Goal: Transaction & Acquisition: Purchase product/service

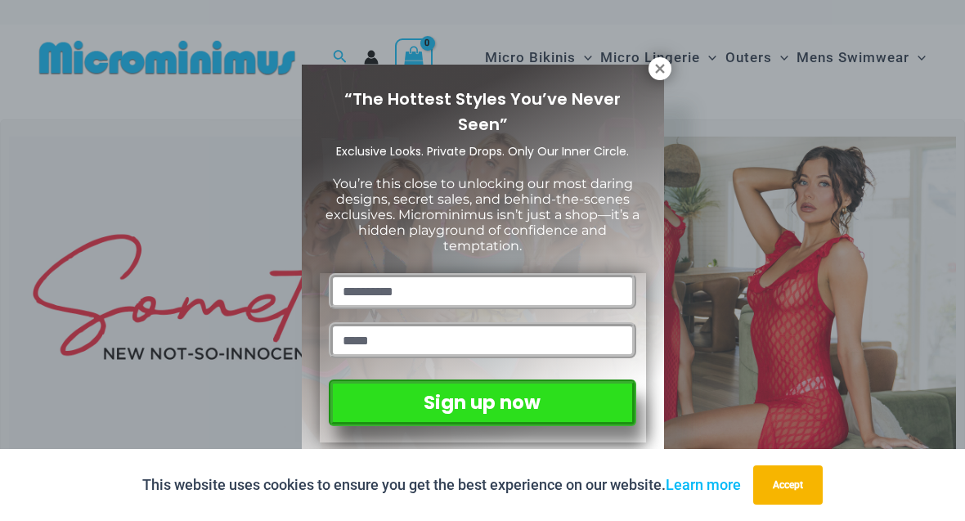
click at [652, 74] on icon at bounding box center [659, 68] width 15 height 15
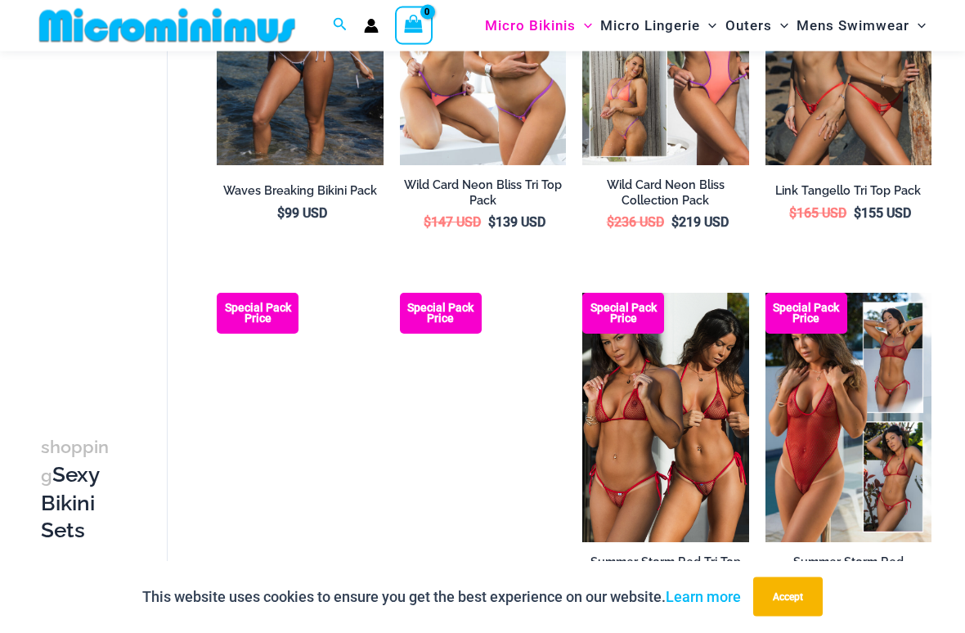
scroll to position [642, 0]
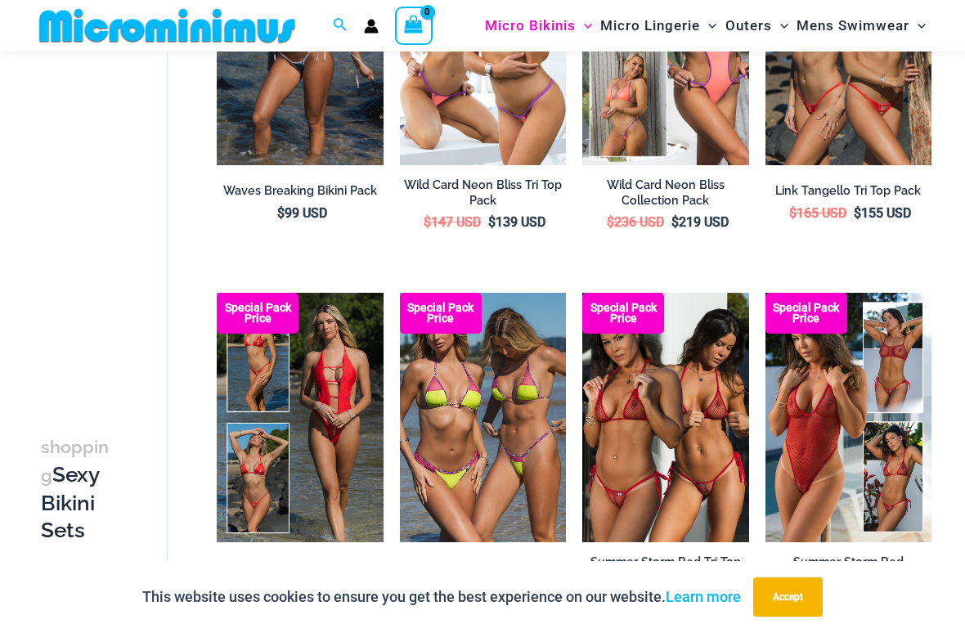
click at [582, 293] on img at bounding box center [582, 293] width 0 height 0
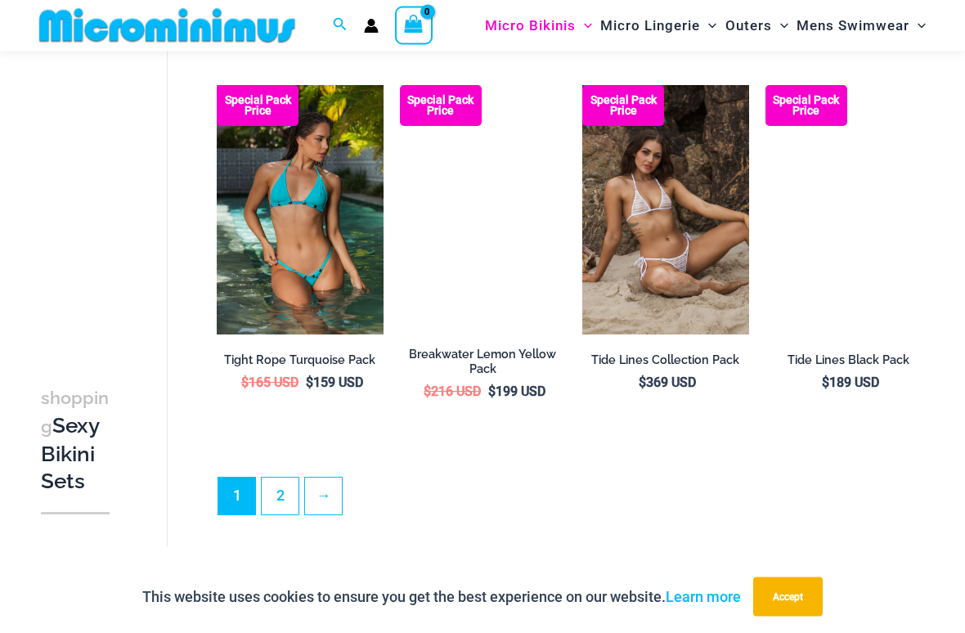
scroll to position [2724, 0]
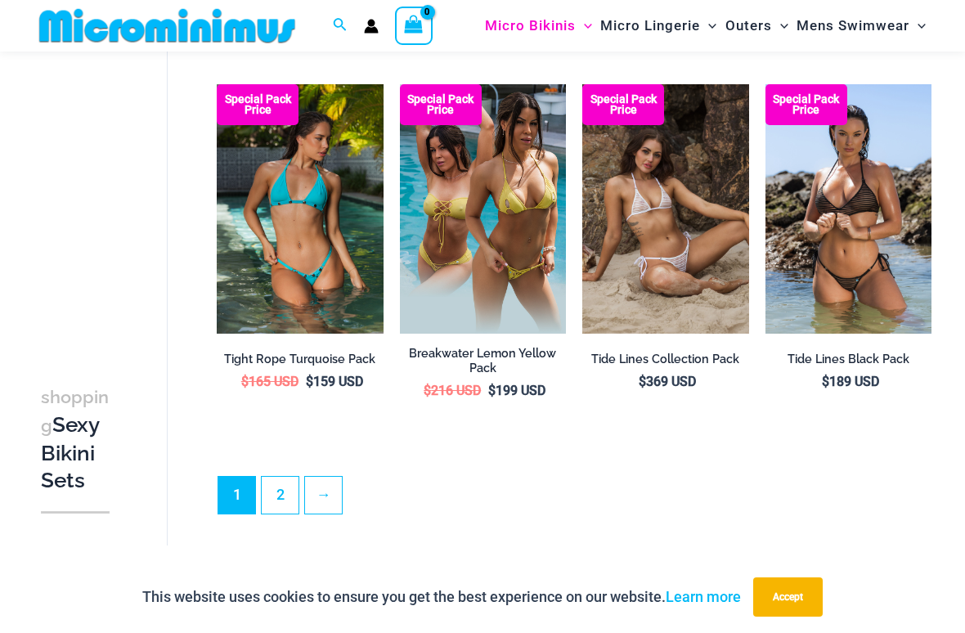
click at [334, 486] on link "→" at bounding box center [323, 495] width 37 height 37
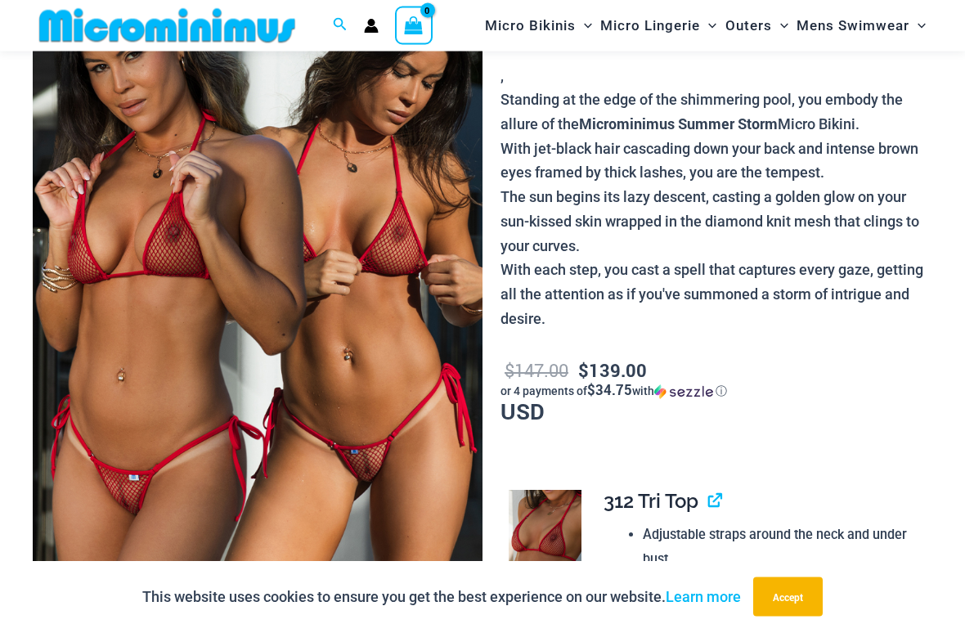
scroll to position [167, 0]
click at [397, 438] on img at bounding box center [258, 270] width 450 height 675
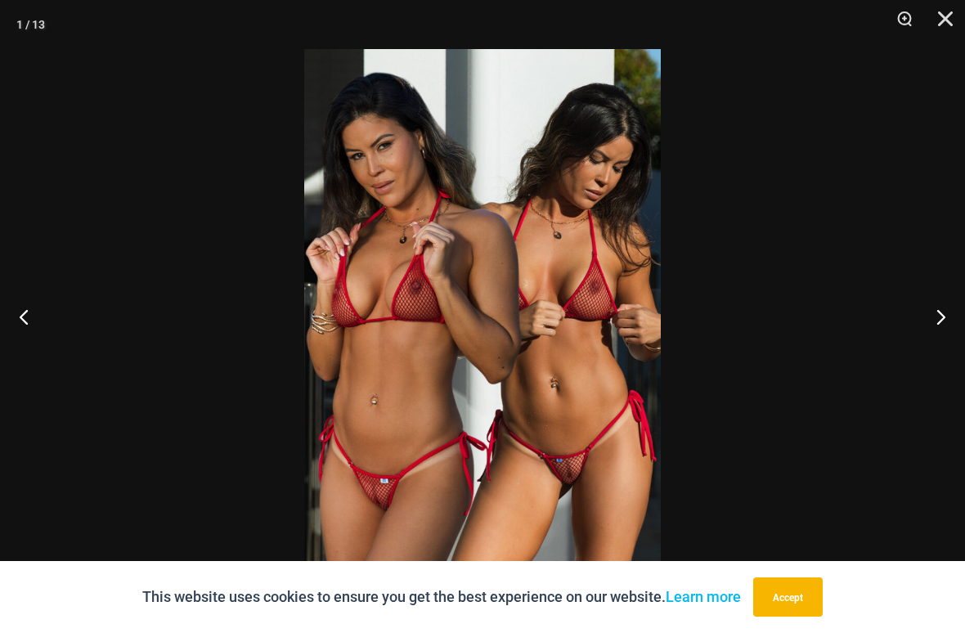
click at [890, 29] on button "Zoom" at bounding box center [898, 24] width 41 height 49
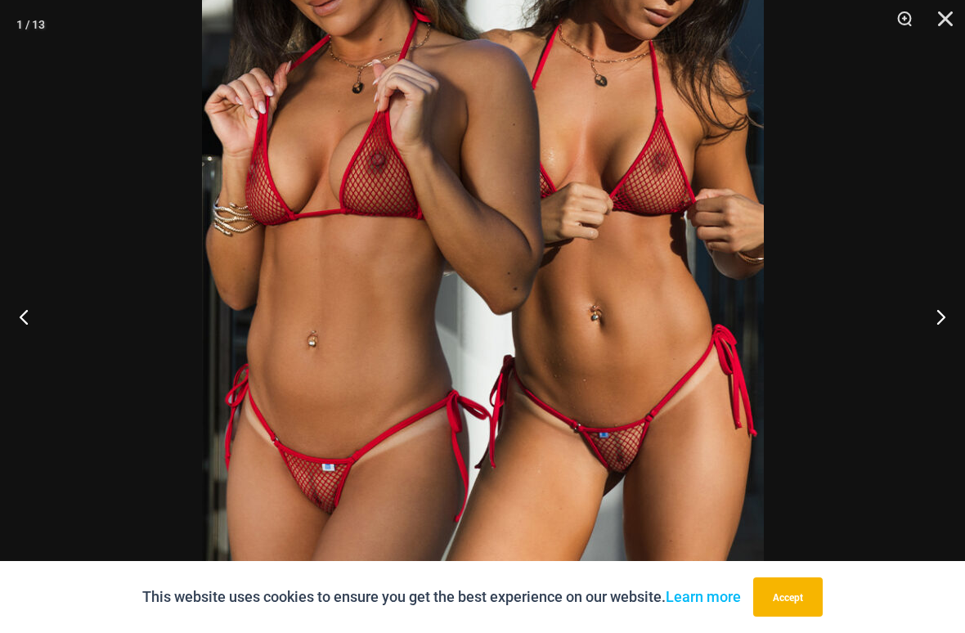
click at [668, 423] on img at bounding box center [483, 208] width 562 height 842
click at [937, 319] on button "Next" at bounding box center [934, 317] width 61 height 82
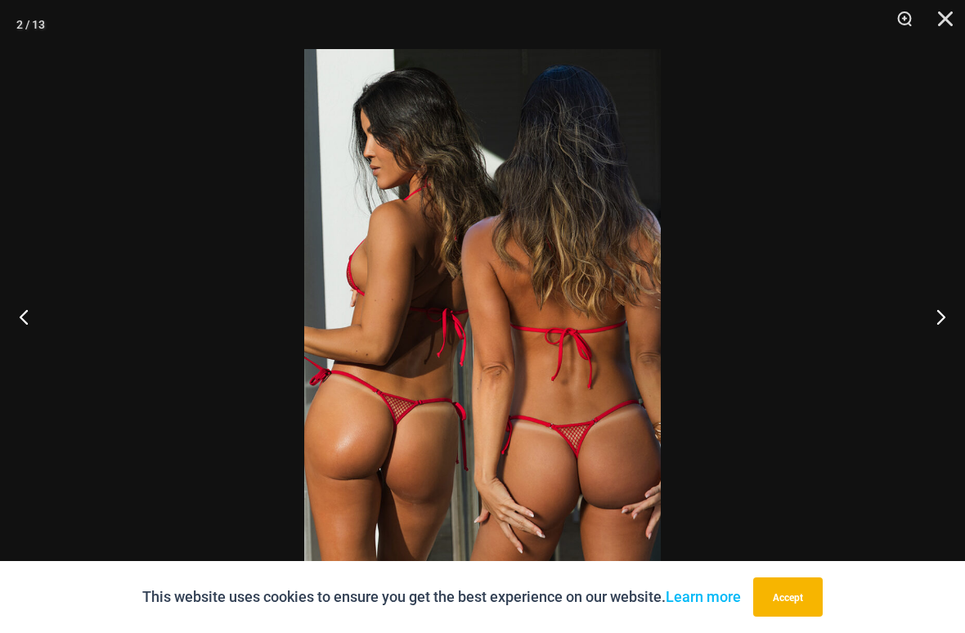
click at [908, 20] on button "Zoom" at bounding box center [898, 24] width 41 height 49
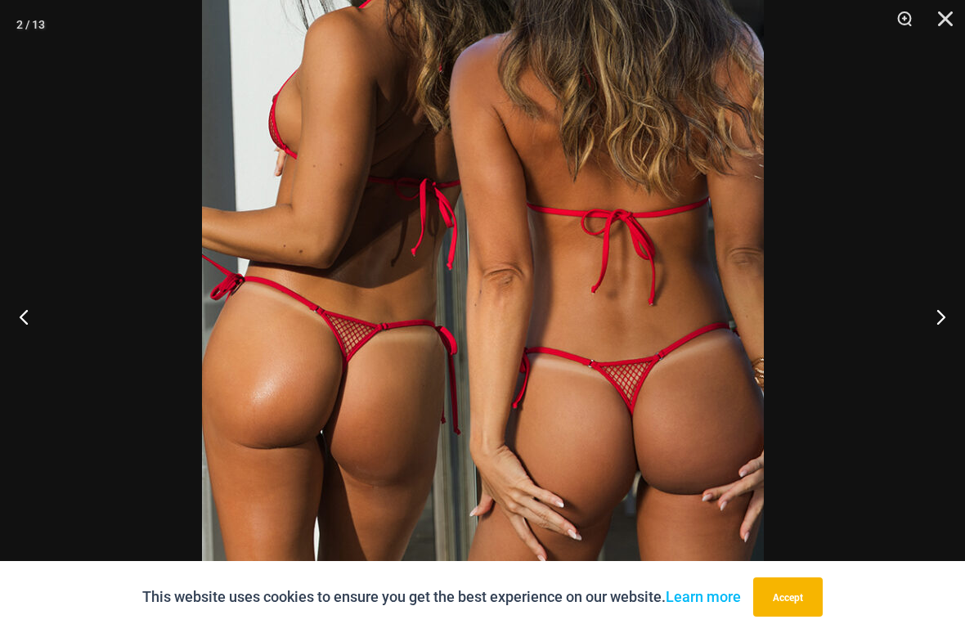
click at [811, 374] on div at bounding box center [482, 316] width 965 height 633
click at [937, 320] on button "Next" at bounding box center [934, 317] width 61 height 82
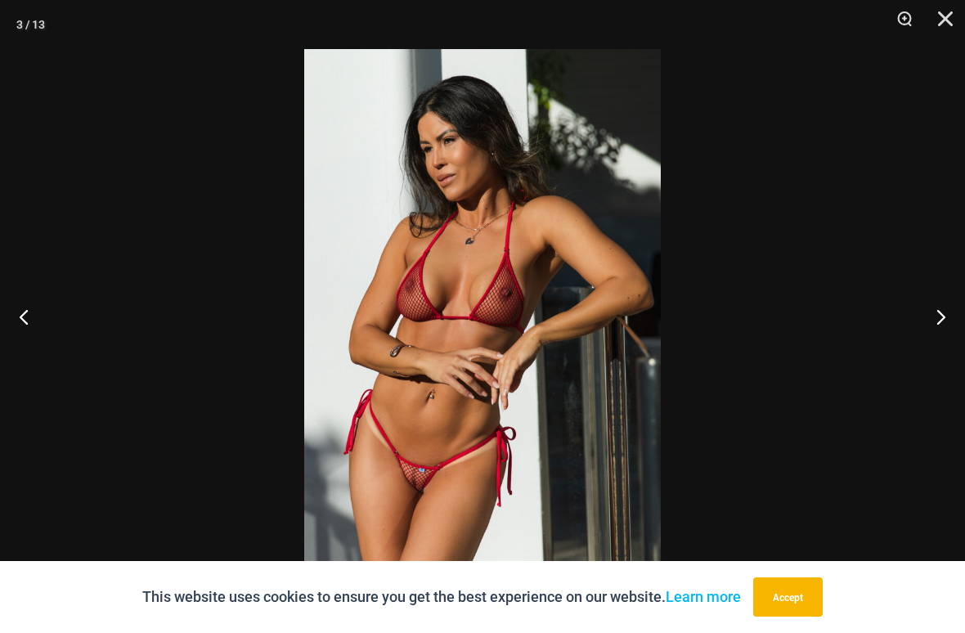
click at [895, 32] on button "Zoom" at bounding box center [898, 24] width 41 height 49
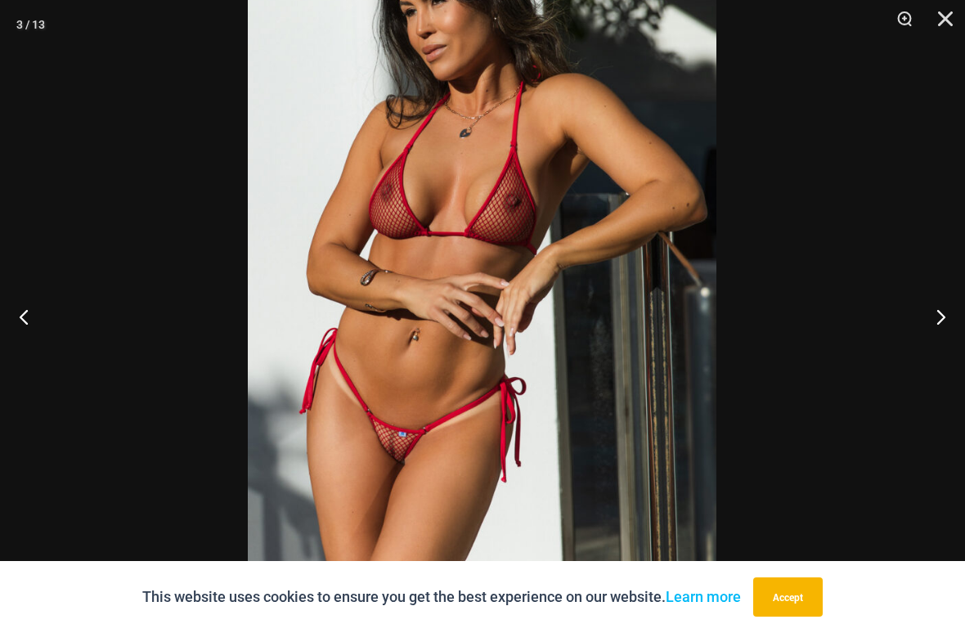
click at [937, 325] on button "Next" at bounding box center [934, 317] width 61 height 82
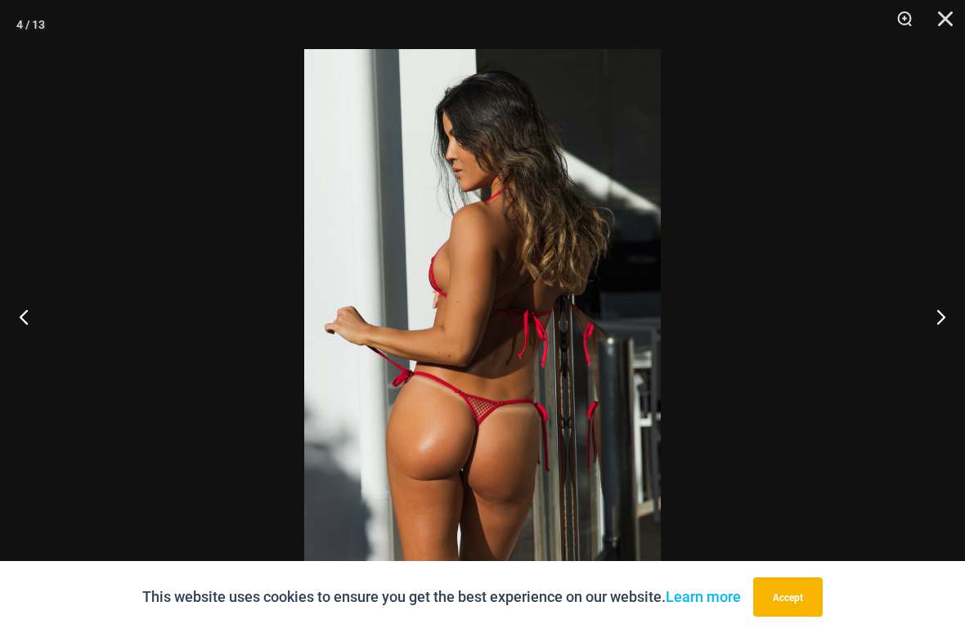
click at [939, 323] on button "Next" at bounding box center [934, 317] width 61 height 82
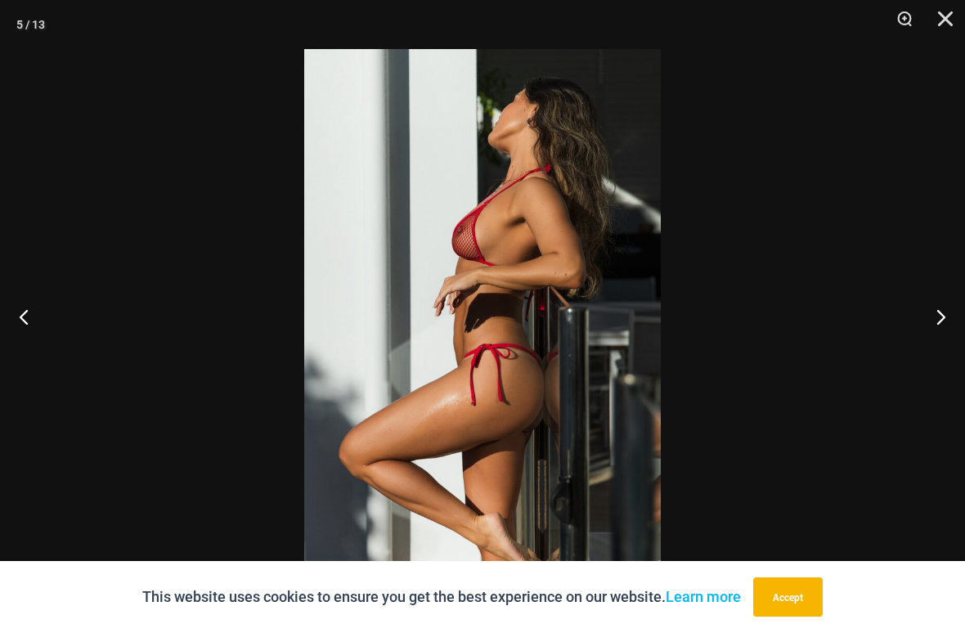
click at [943, 319] on button "Next" at bounding box center [934, 317] width 61 height 82
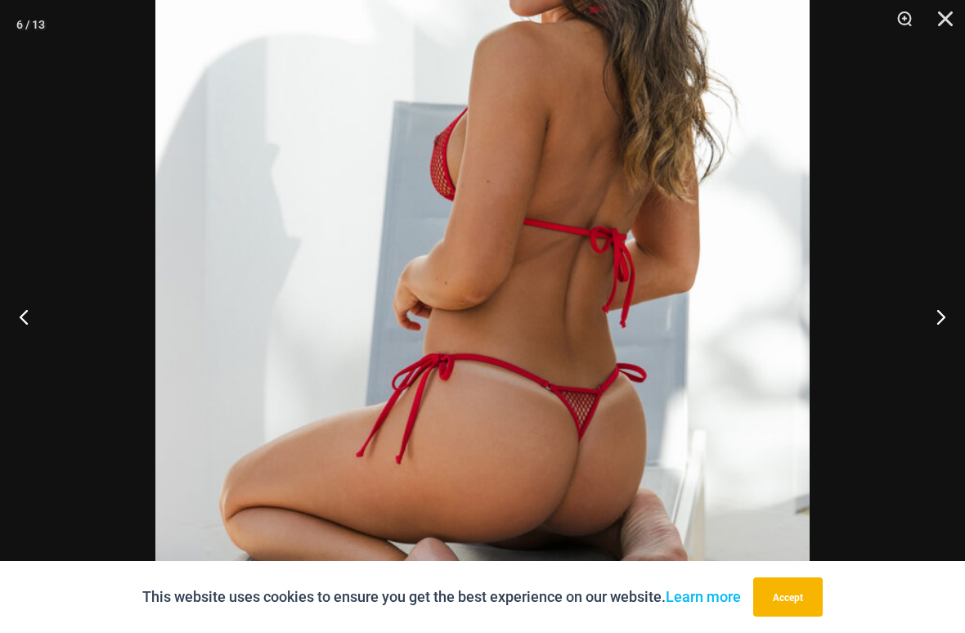
click at [902, 22] on button "Zoom" at bounding box center [898, 24] width 41 height 49
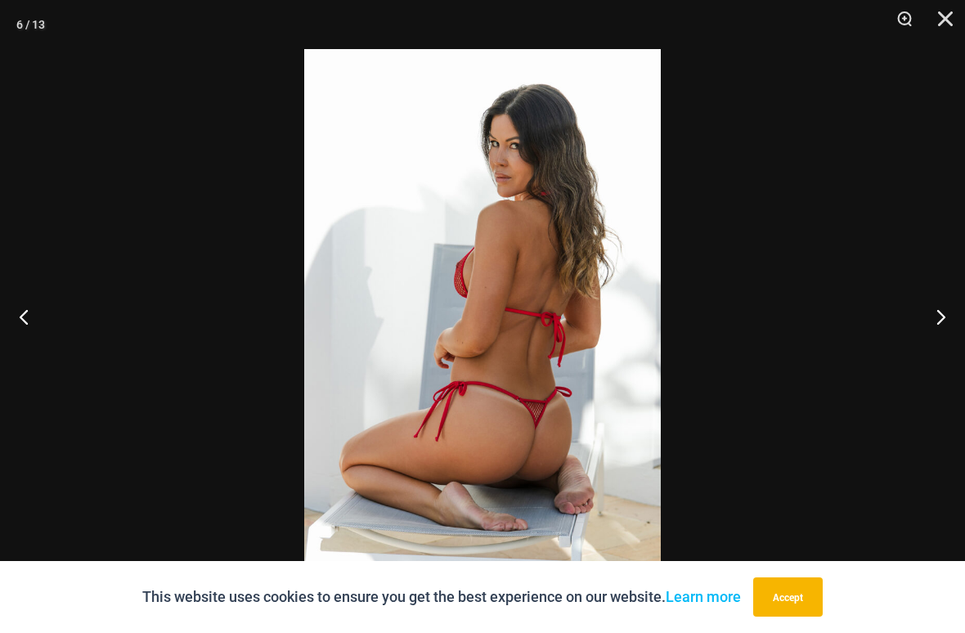
click at [935, 316] on button "Next" at bounding box center [934, 317] width 61 height 82
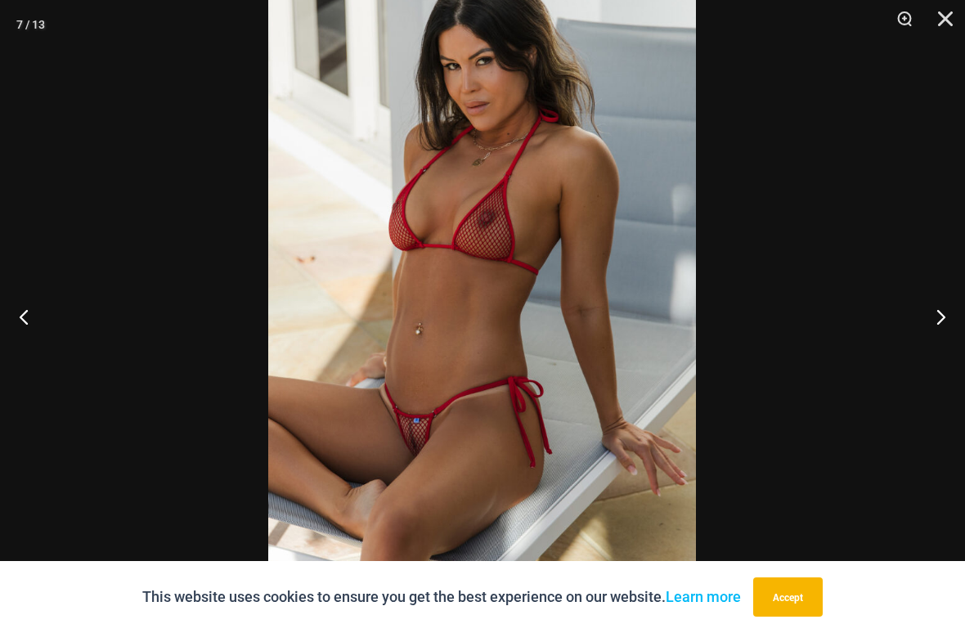
click at [940, 321] on button "Next" at bounding box center [934, 317] width 61 height 82
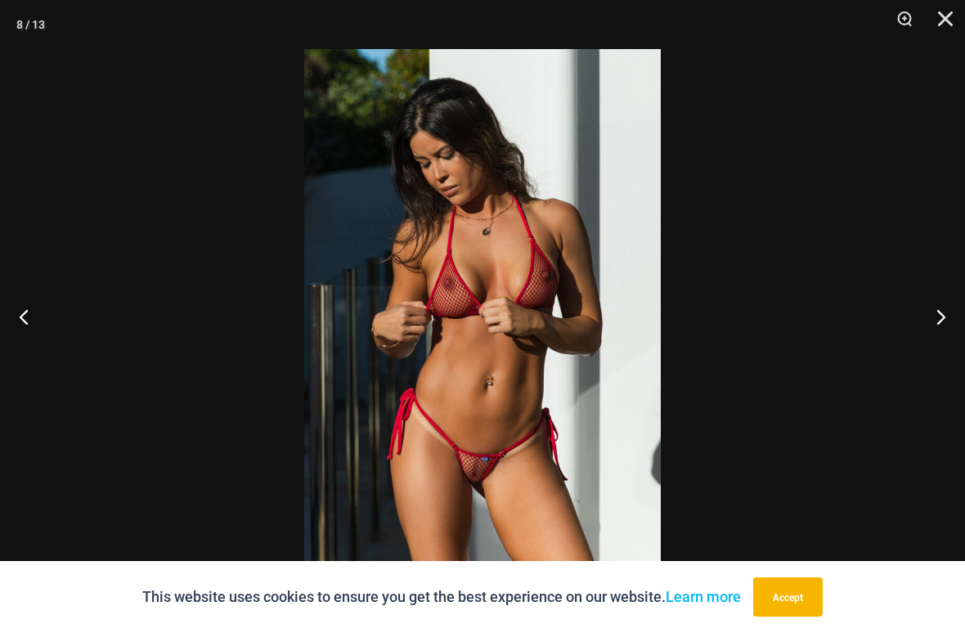
click at [939, 327] on button "Next" at bounding box center [934, 317] width 61 height 82
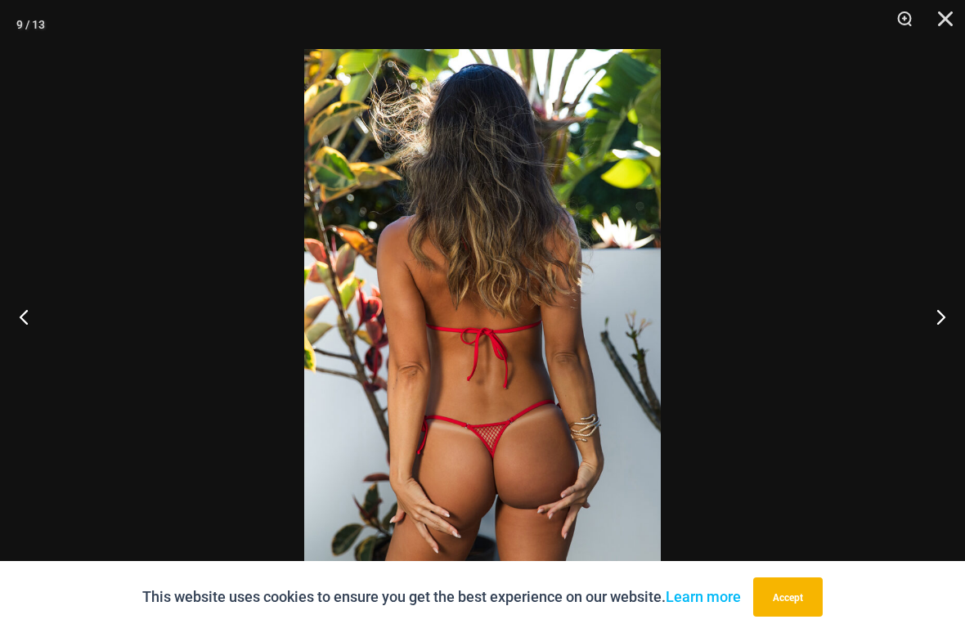
click at [940, 15] on button "Close" at bounding box center [939, 24] width 41 height 49
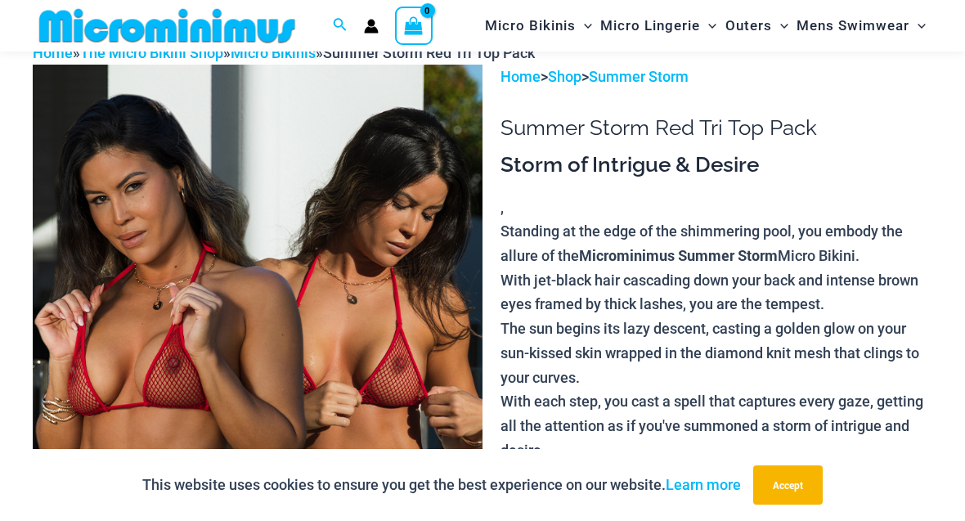
scroll to position [11, 0]
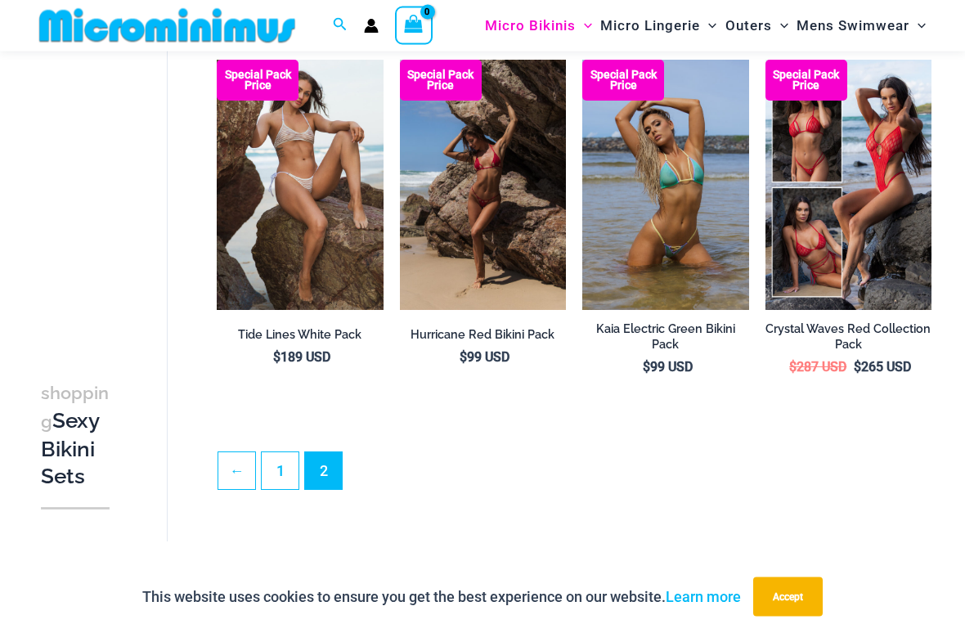
scroll to position [121, 0]
click at [765, 60] on img at bounding box center [765, 60] width 0 height 0
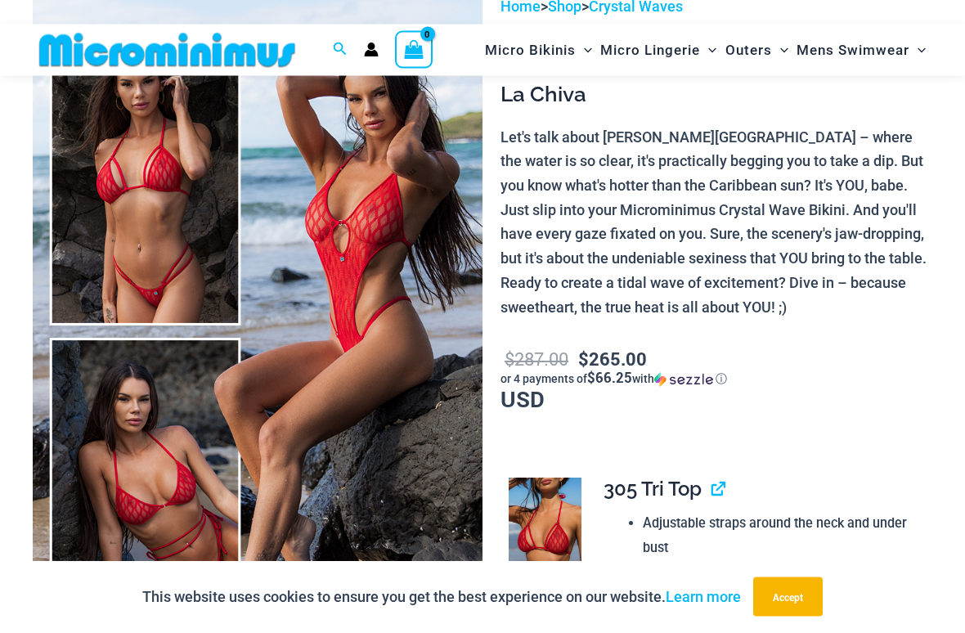
scroll to position [104, 0]
click at [409, 456] on img at bounding box center [258, 333] width 450 height 675
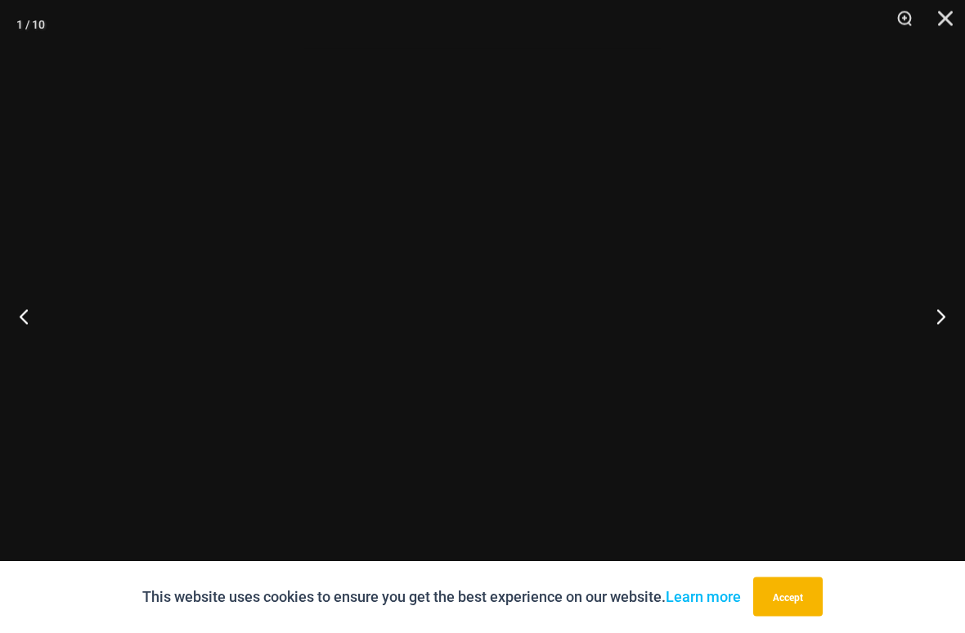
scroll to position [105, 0]
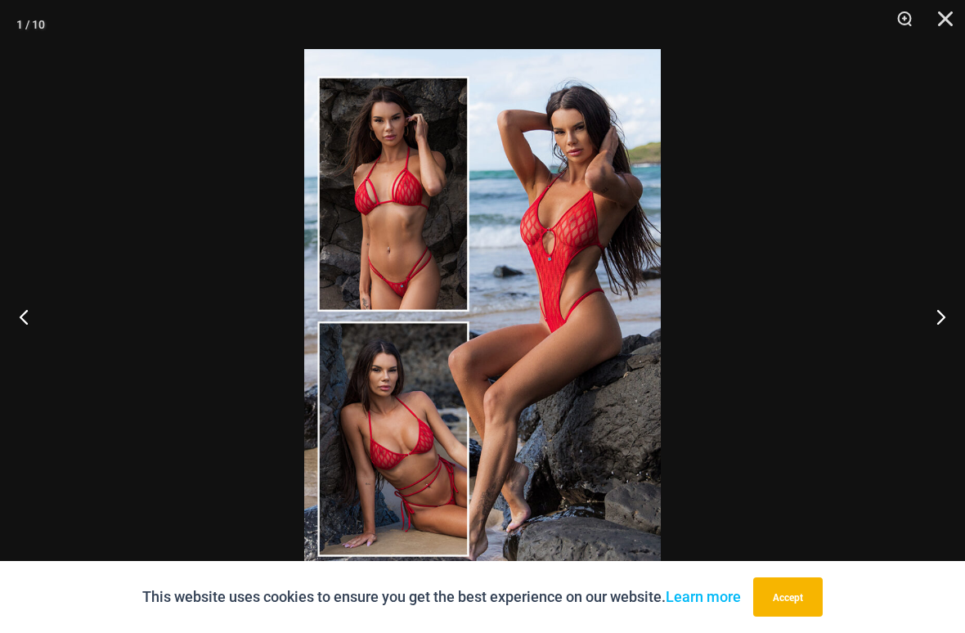
click at [928, 321] on button "Next" at bounding box center [934, 317] width 61 height 82
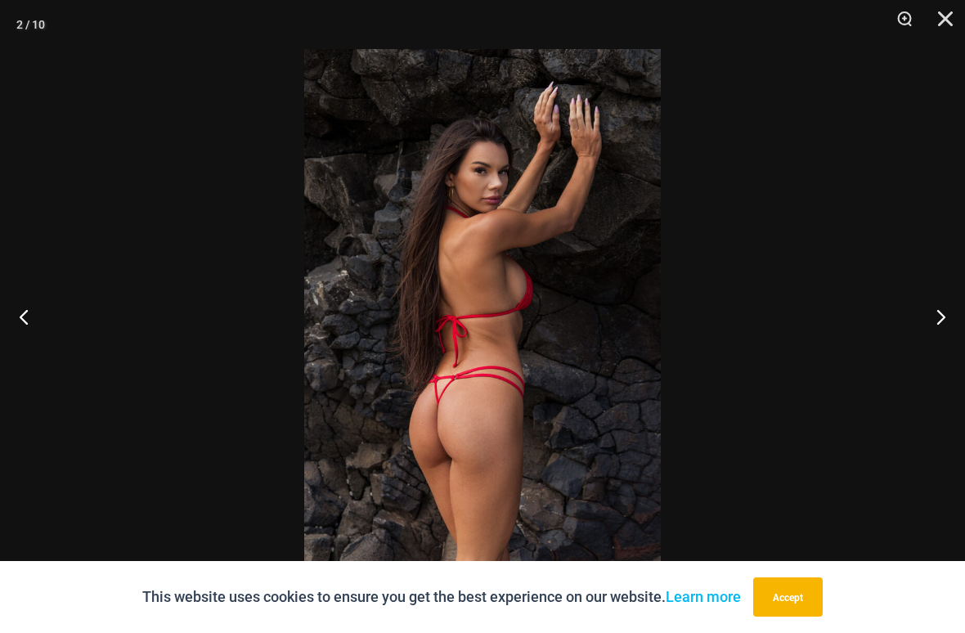
click at [933, 321] on button "Next" at bounding box center [934, 317] width 61 height 82
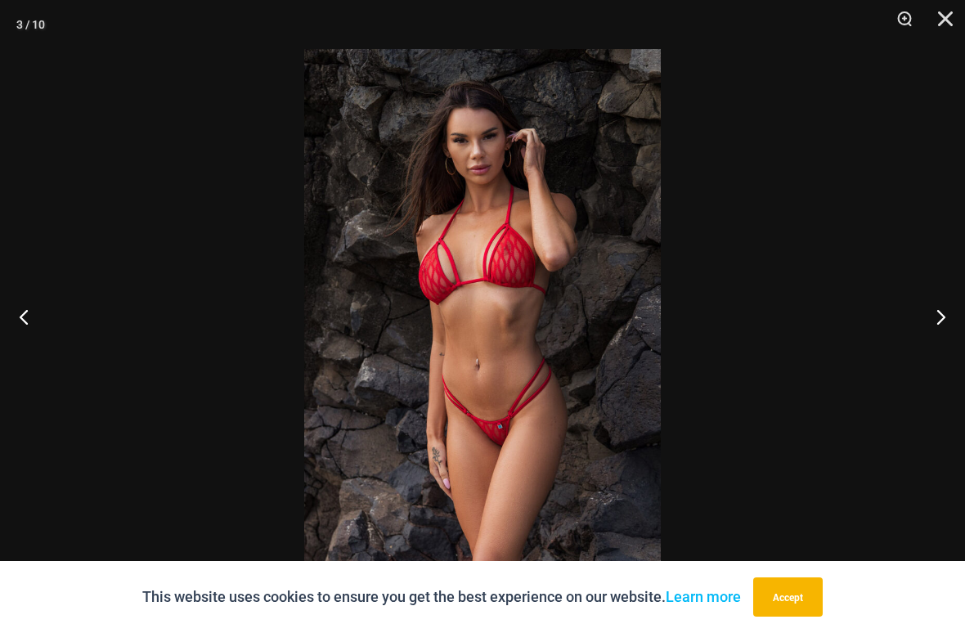
click at [935, 319] on button "Next" at bounding box center [934, 317] width 61 height 82
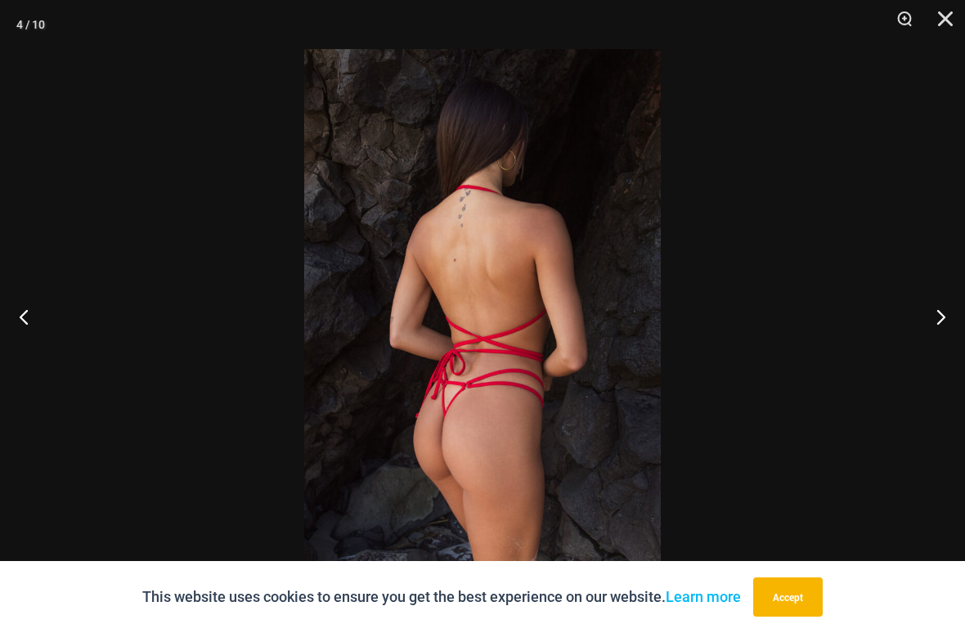
click at [931, 317] on button "Next" at bounding box center [934, 317] width 61 height 82
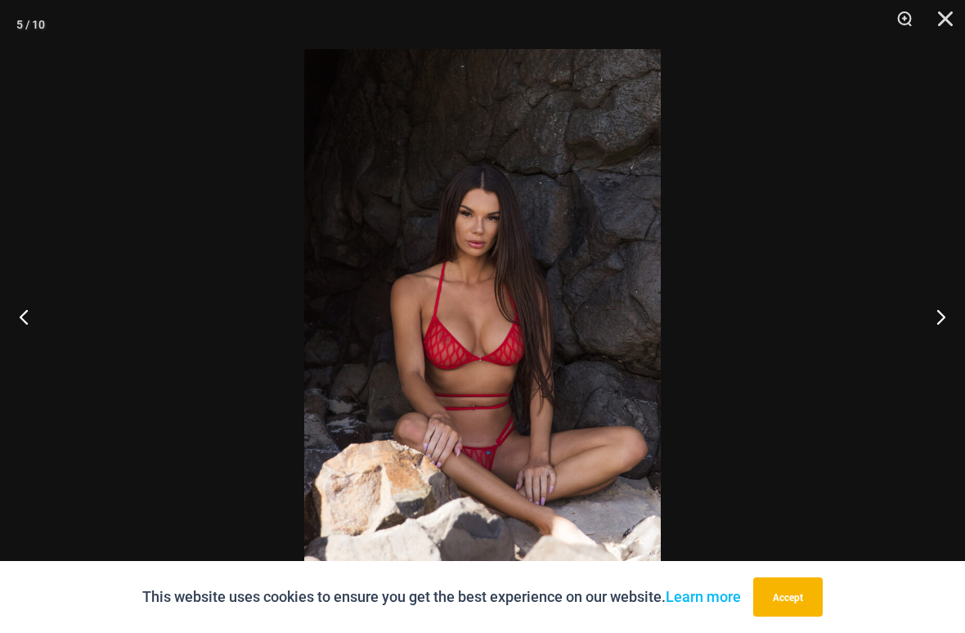
click at [935, 316] on button "Next" at bounding box center [934, 317] width 61 height 82
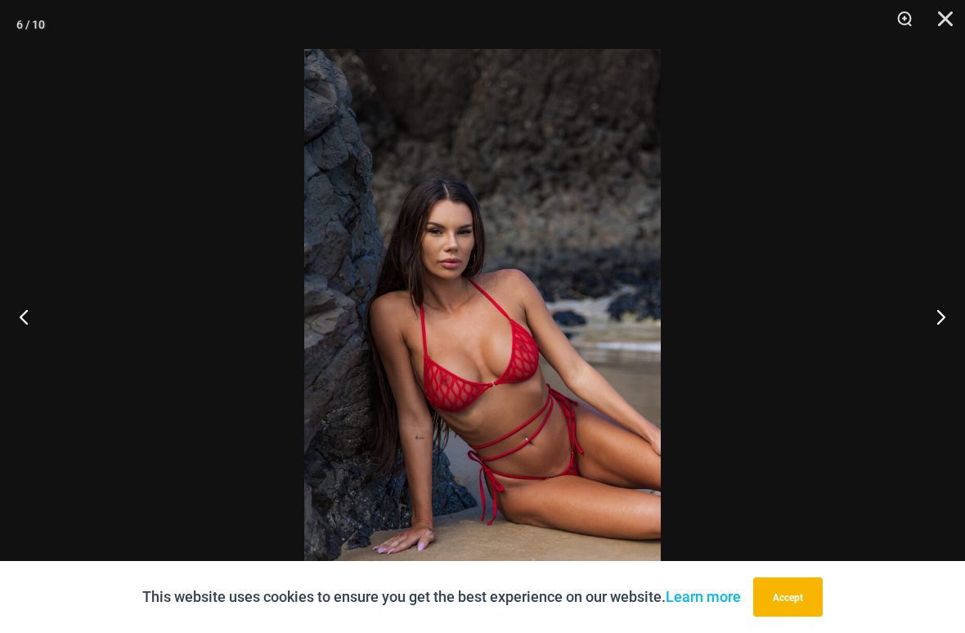
click at [936, 315] on button "Next" at bounding box center [934, 317] width 61 height 82
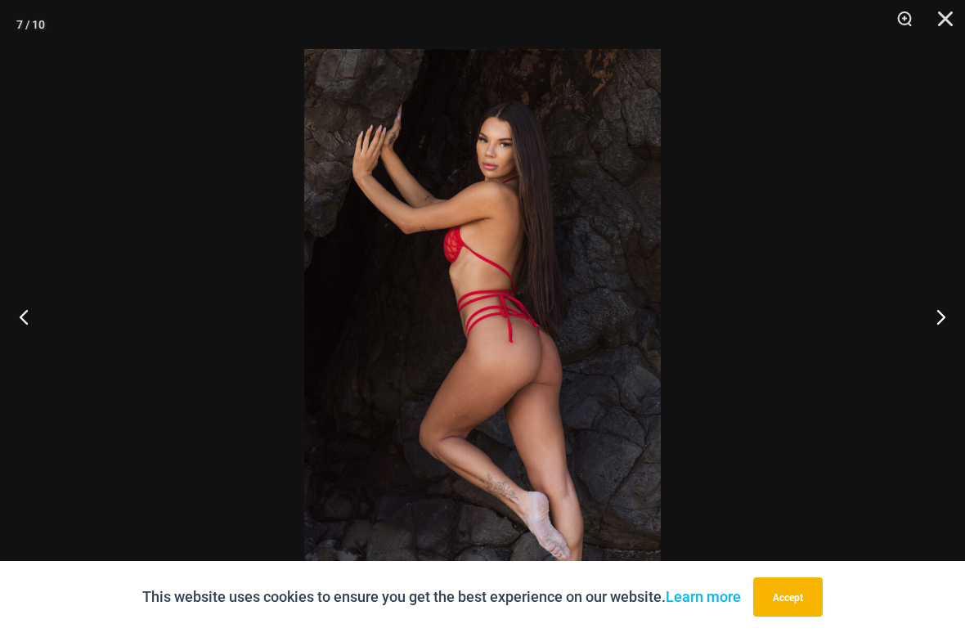
click at [934, 316] on button "Next" at bounding box center [934, 317] width 61 height 82
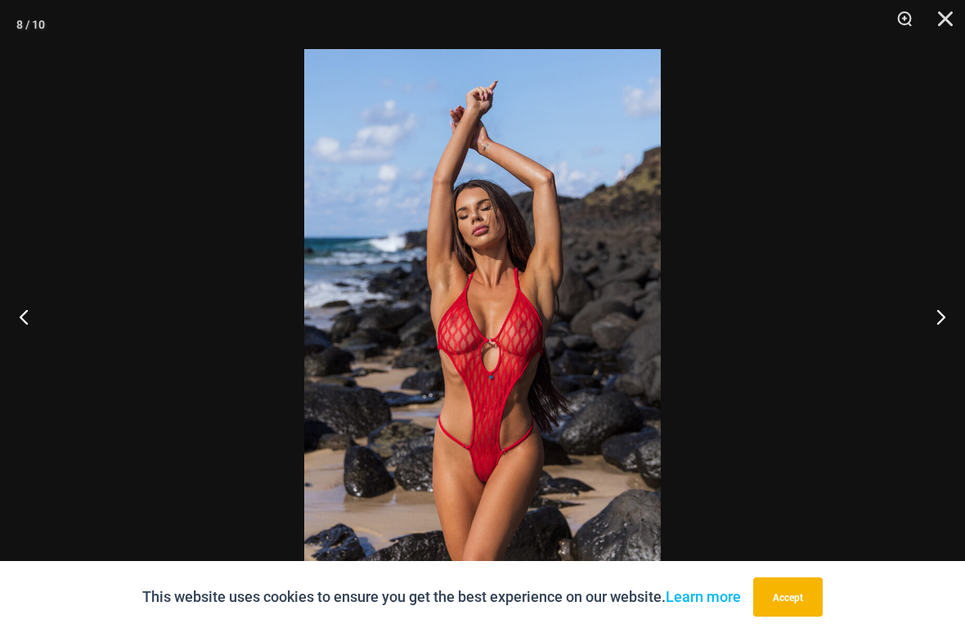
click at [932, 316] on button "Next" at bounding box center [934, 317] width 61 height 82
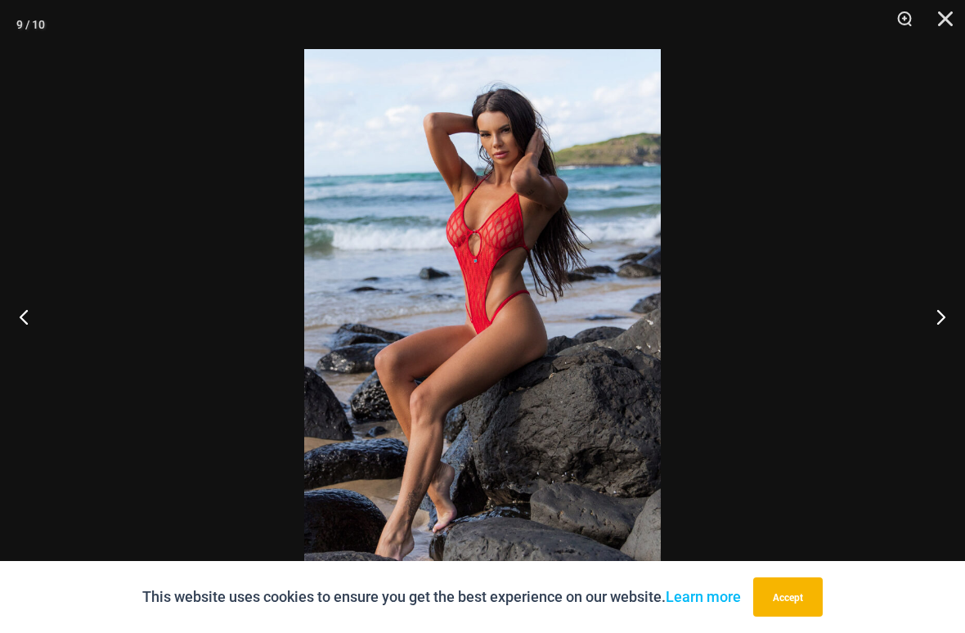
click at [930, 316] on button "Next" at bounding box center [934, 317] width 61 height 82
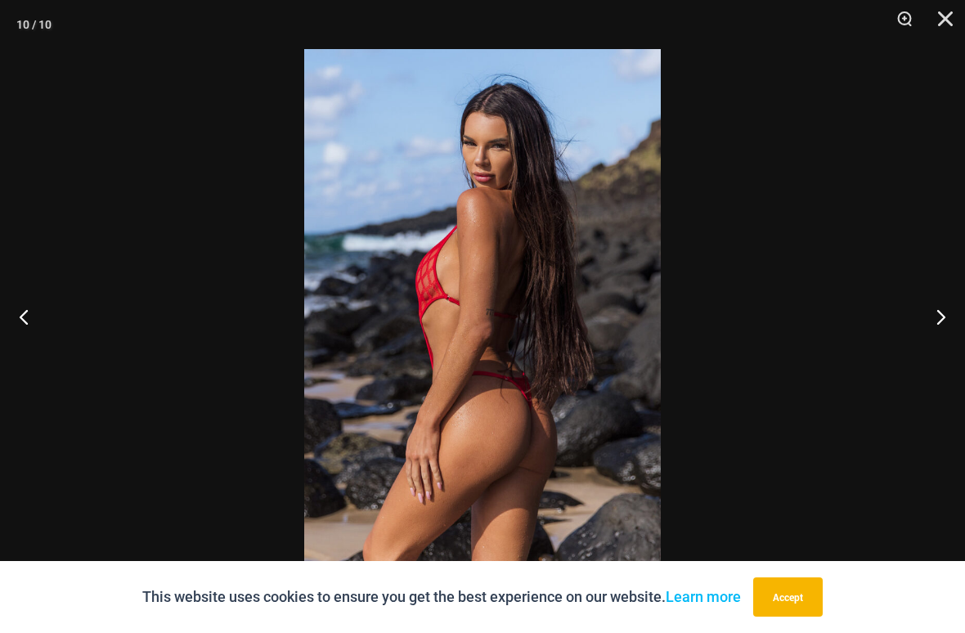
click at [931, 316] on button "Next" at bounding box center [934, 317] width 61 height 82
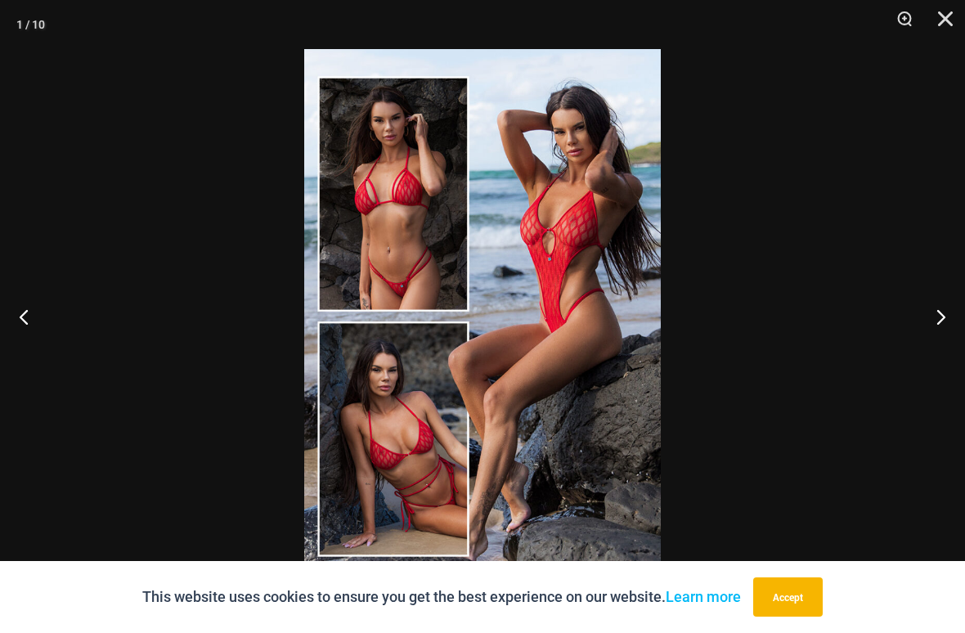
click at [937, 16] on button "Close" at bounding box center [939, 24] width 41 height 49
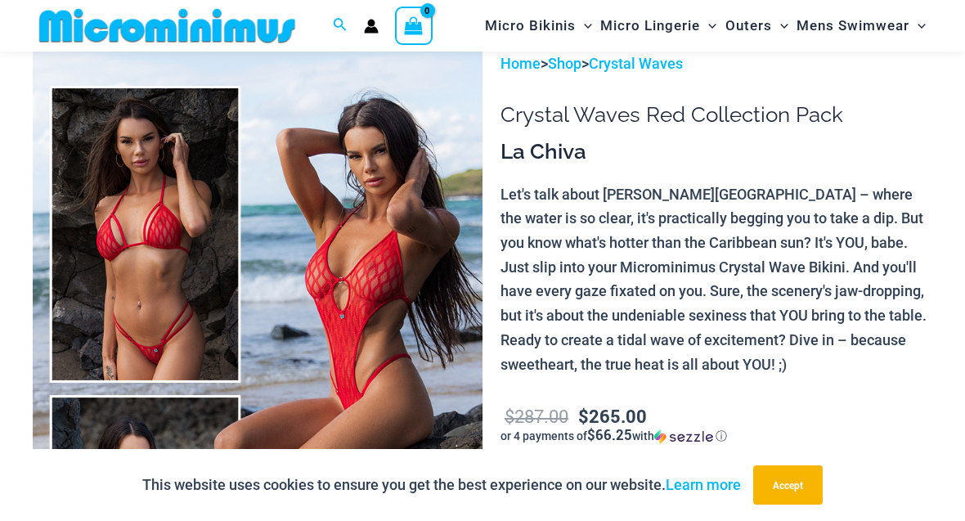
scroll to position [0, 0]
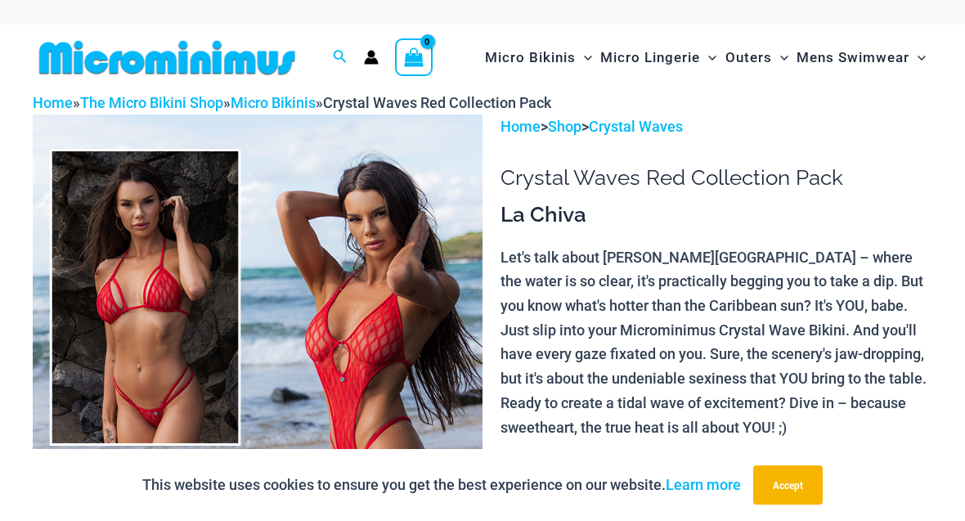
click at [805, 476] on button "Accept" at bounding box center [788, 484] width 70 height 39
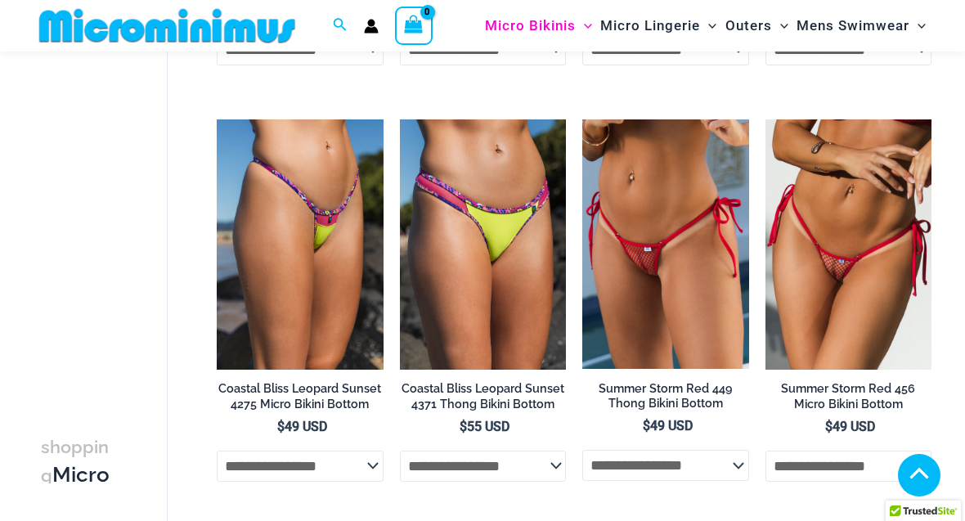
scroll to position [1674, 0]
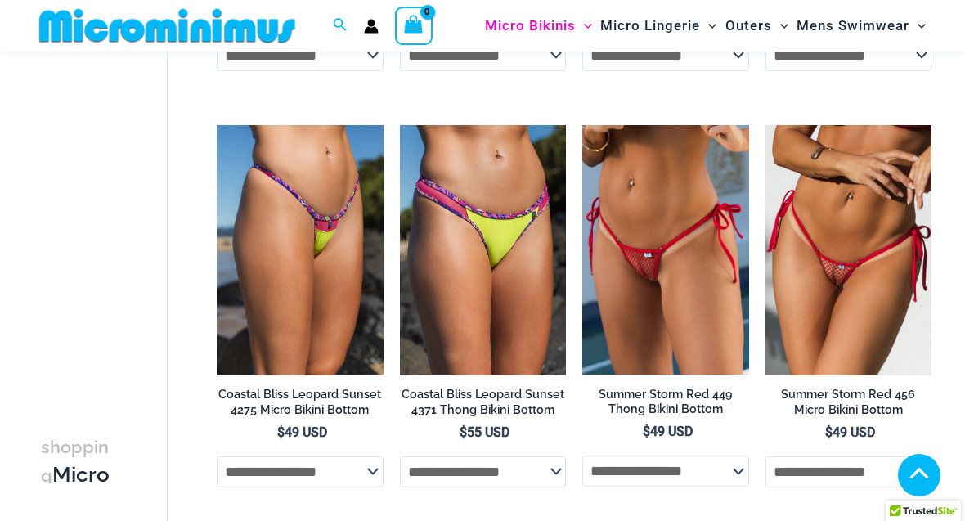
click at [850, 387] on h2 "Summer Storm Red 456 Micro Bikini Bottom" at bounding box center [848, 402] width 167 height 30
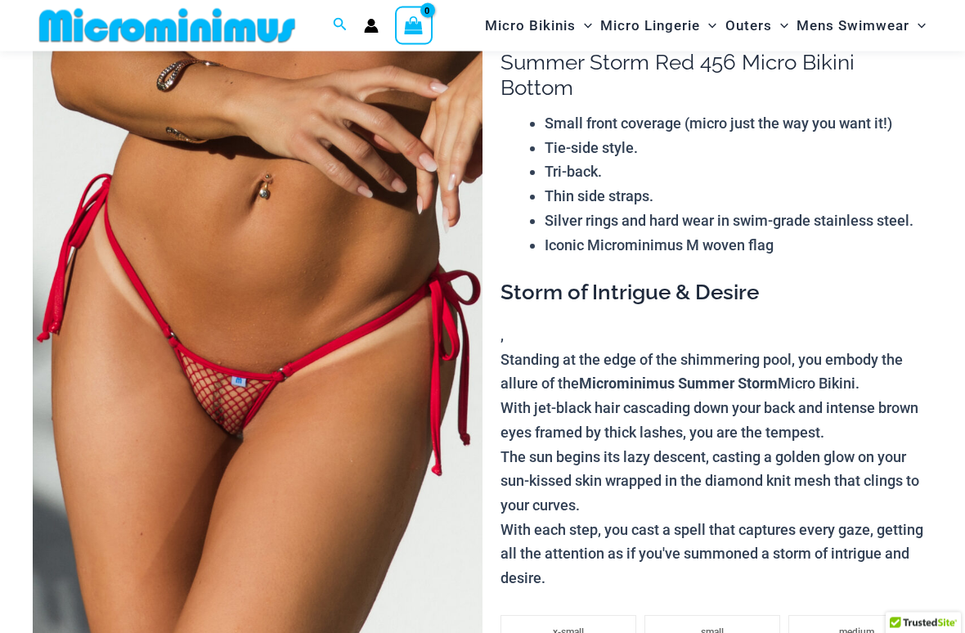
click at [374, 502] on img at bounding box center [258, 337] width 450 height 675
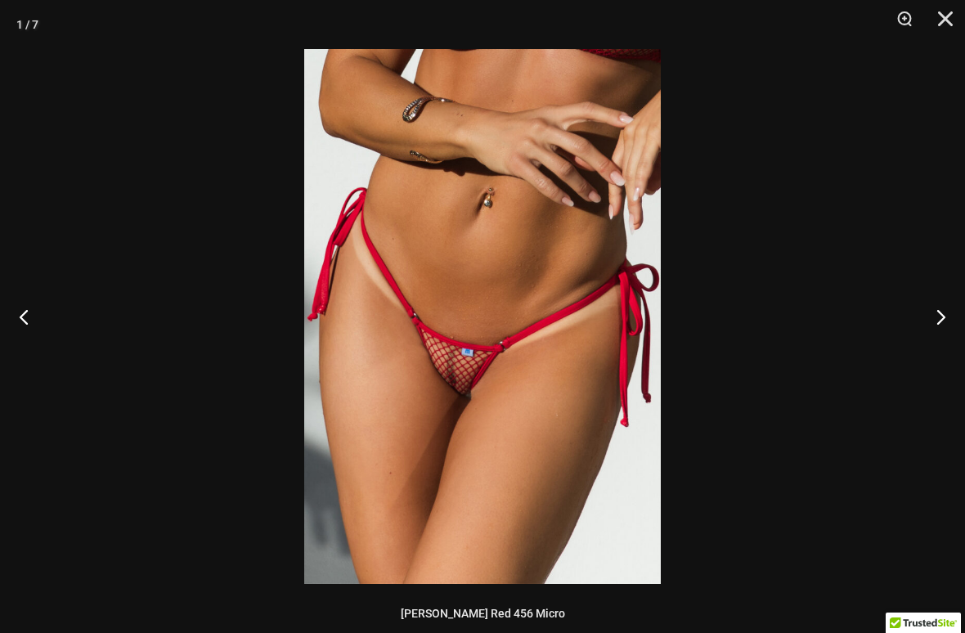
click at [908, 29] on button "Zoom" at bounding box center [898, 24] width 41 height 49
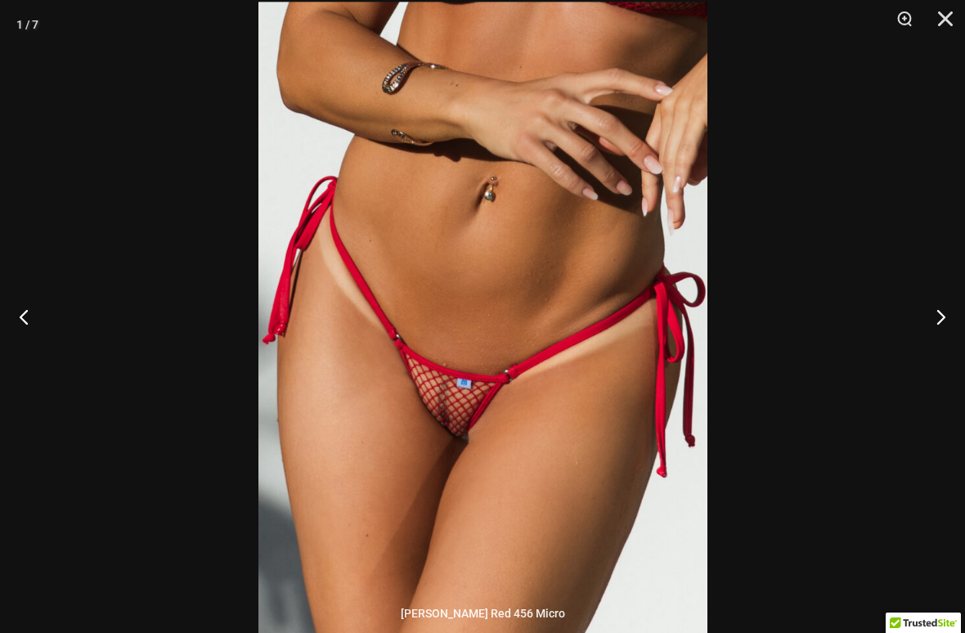
click at [930, 327] on button "Next" at bounding box center [934, 317] width 61 height 82
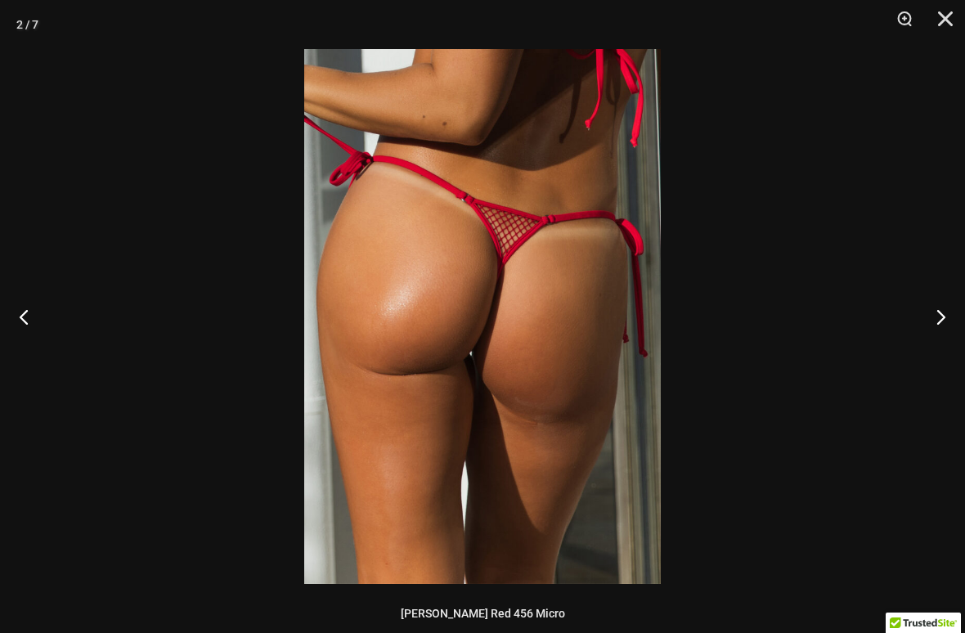
click at [935, 317] on button "Next" at bounding box center [934, 317] width 61 height 82
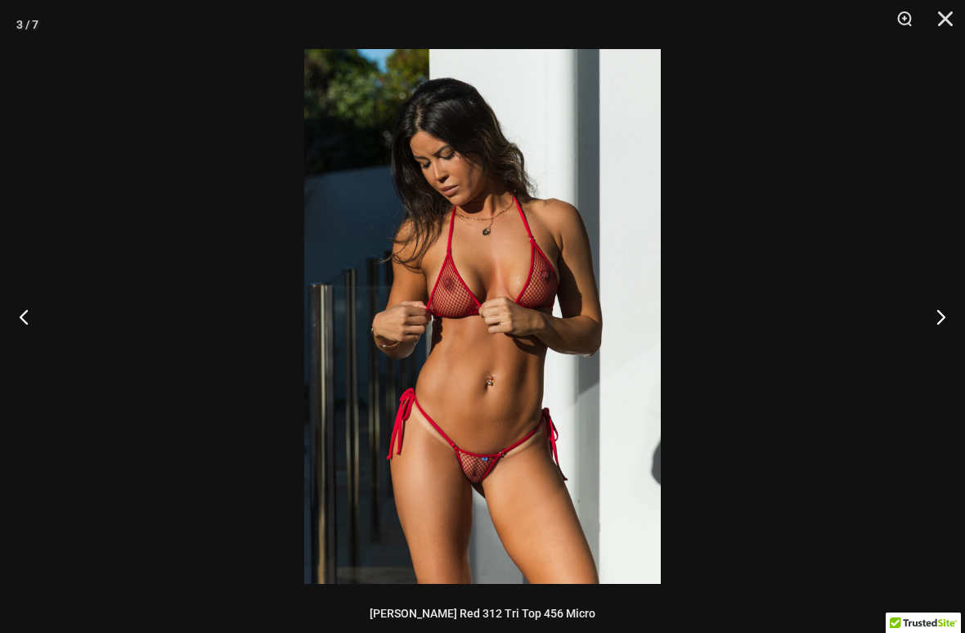
click at [935, 318] on button "Next" at bounding box center [934, 317] width 61 height 82
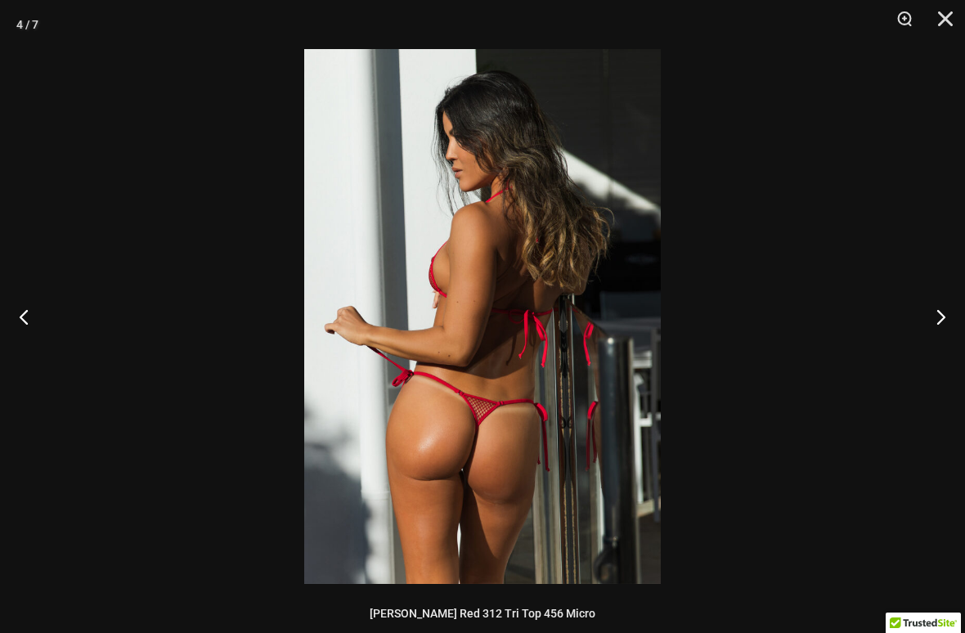
click at [934, 317] on button "Next" at bounding box center [934, 317] width 61 height 82
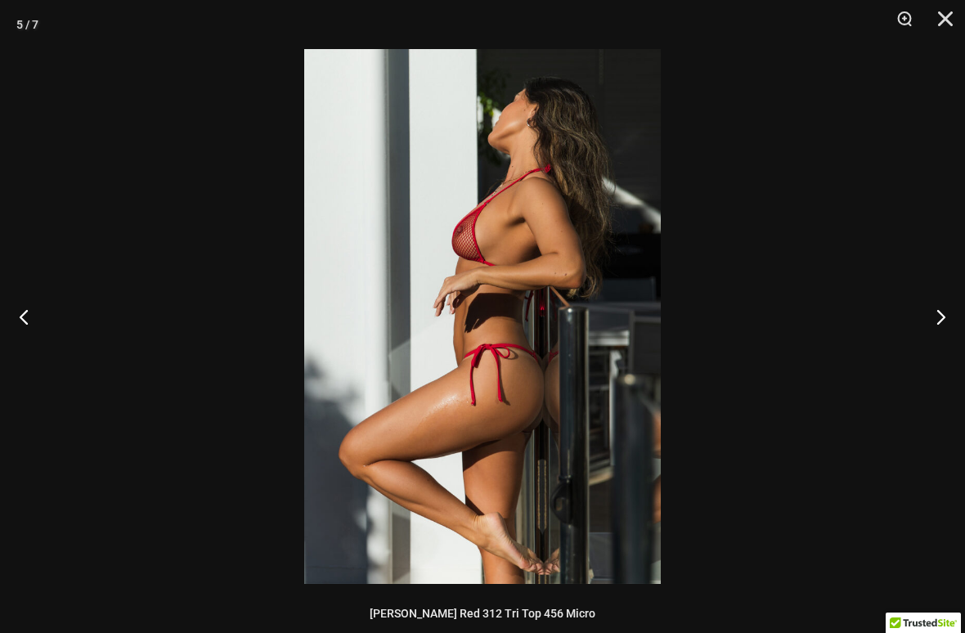
click at [935, 314] on button "Next" at bounding box center [934, 317] width 61 height 82
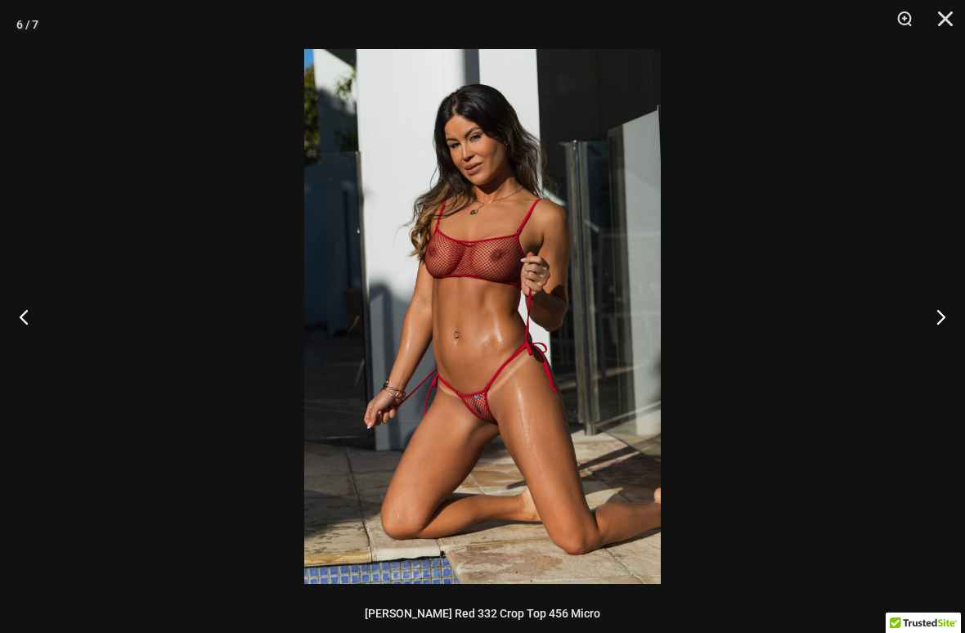
click at [939, 20] on button "Close" at bounding box center [939, 24] width 41 height 49
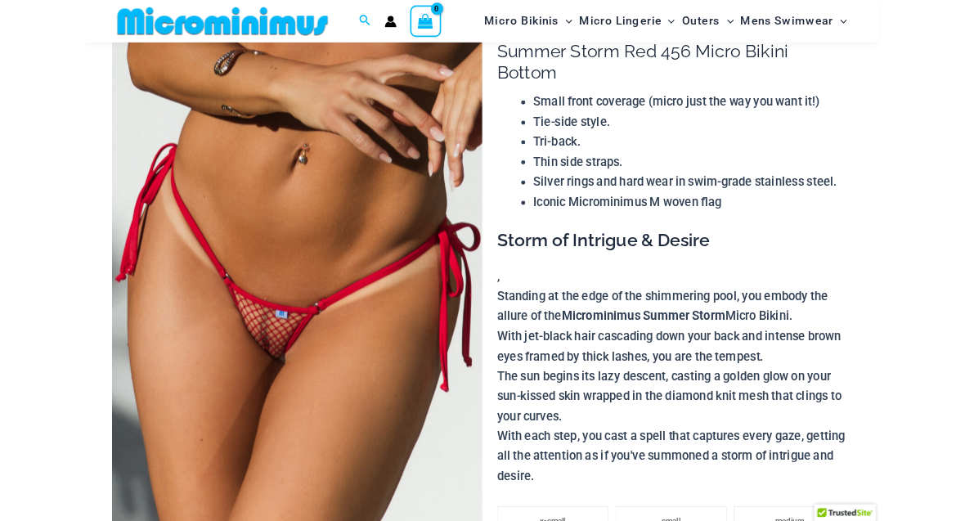
scroll to position [0, 0]
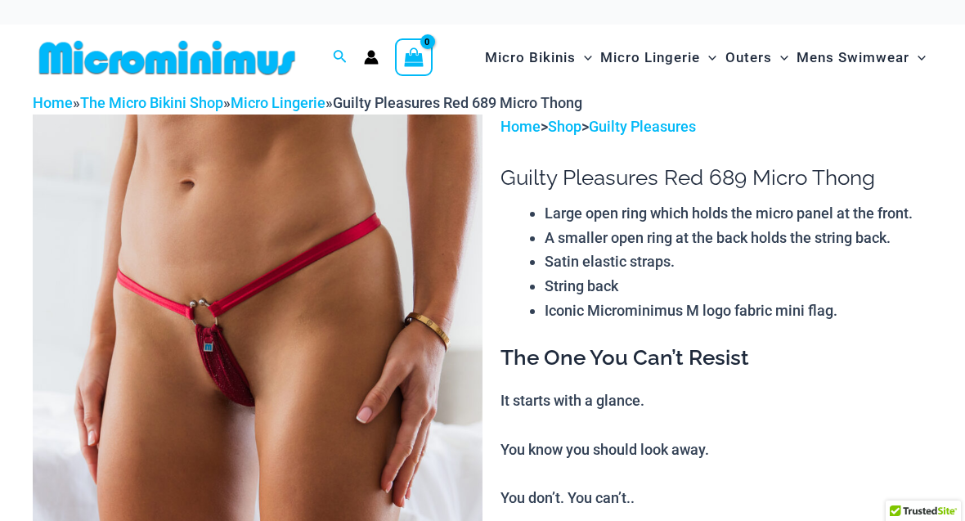
click at [379, 428] on img at bounding box center [258, 451] width 450 height 675
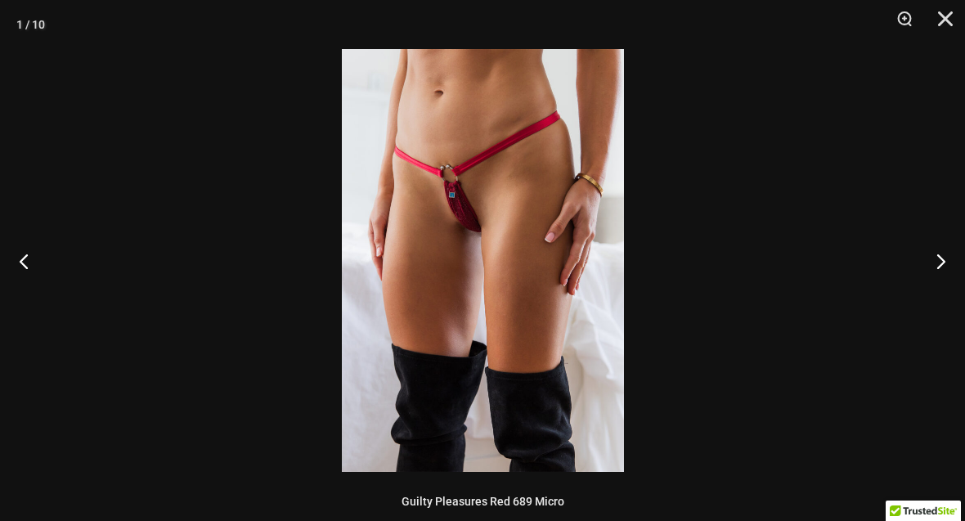
click at [910, 38] on button "Zoom" at bounding box center [898, 24] width 41 height 49
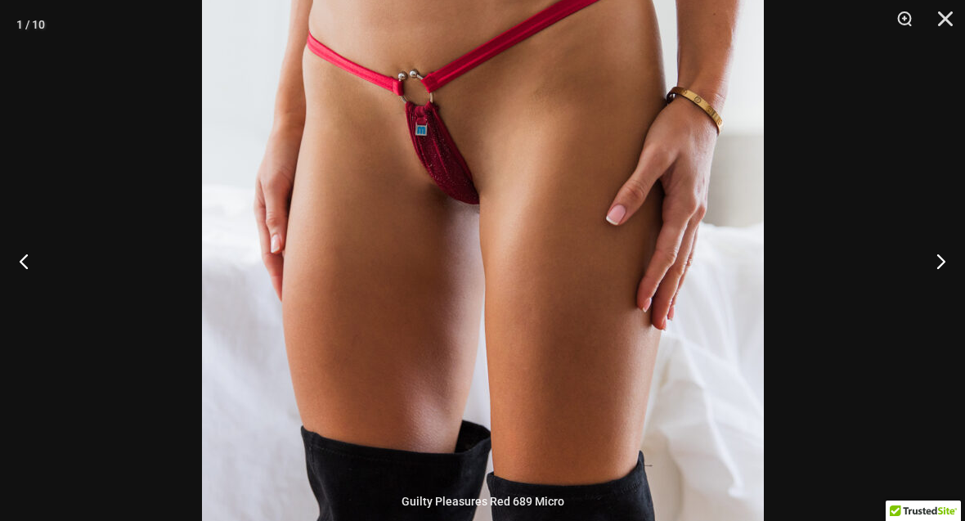
click at [920, 253] on button "Next" at bounding box center [934, 261] width 61 height 82
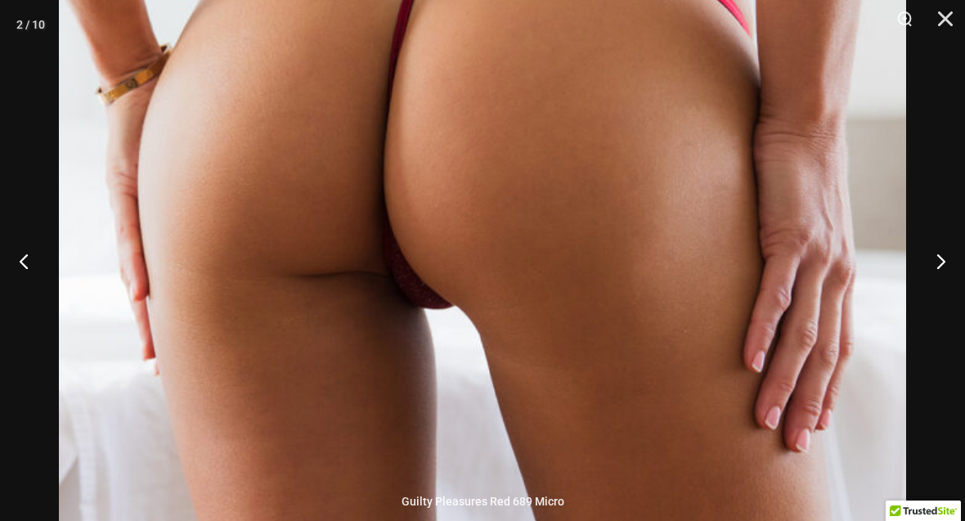
click at [940, 24] on button "Close" at bounding box center [939, 24] width 41 height 49
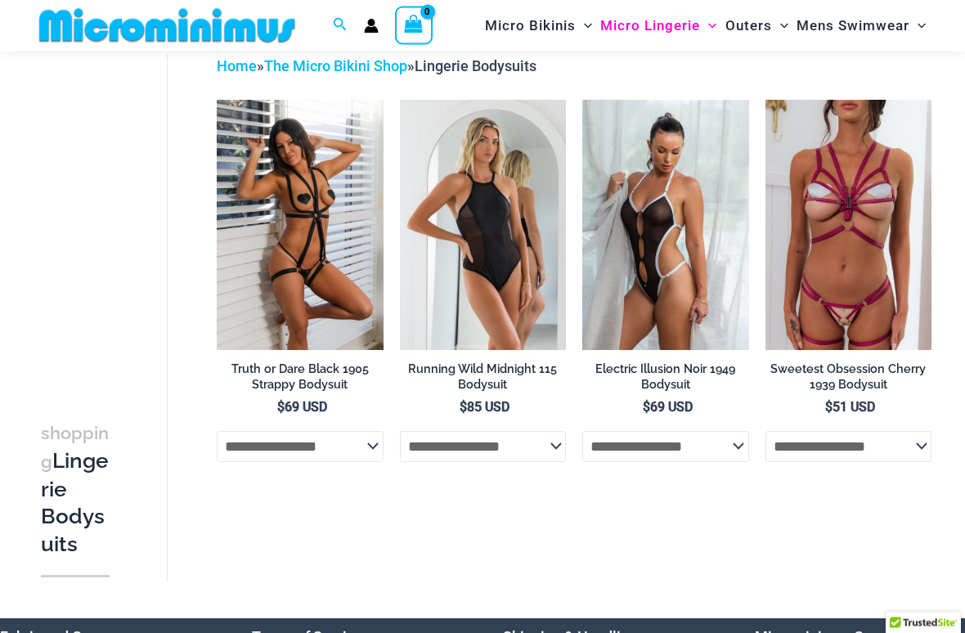
scroll to position [81, 0]
click at [217, 100] on img at bounding box center [217, 100] width 0 height 0
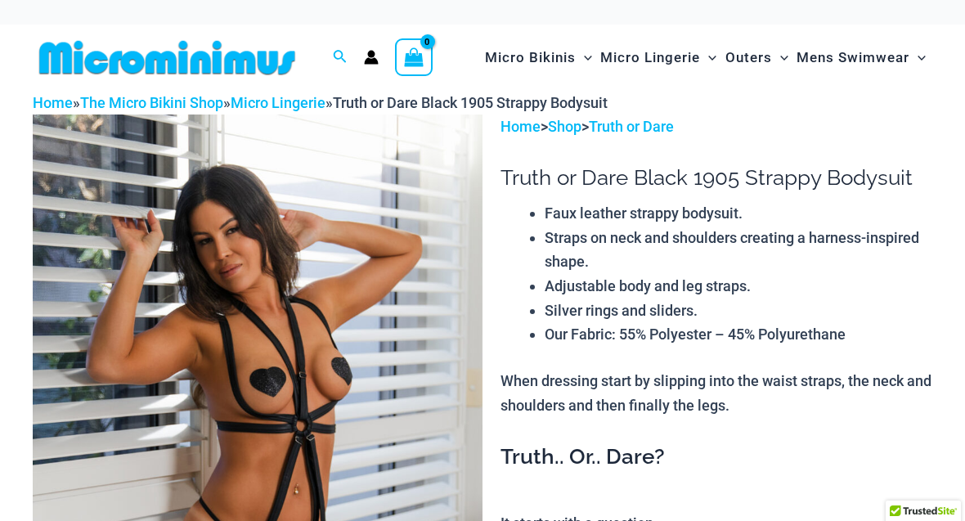
click at [396, 423] on img at bounding box center [258, 451] width 450 height 675
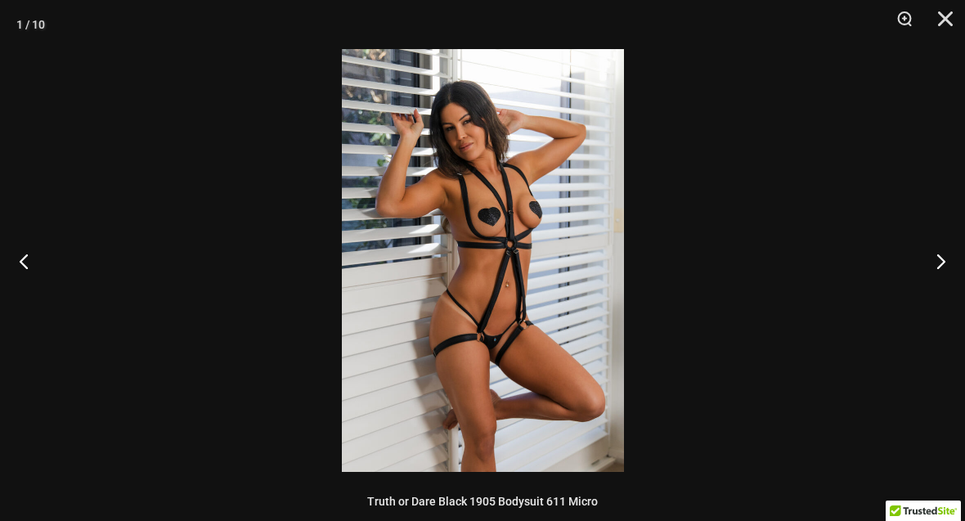
click at [563, 294] on img at bounding box center [483, 260] width 282 height 423
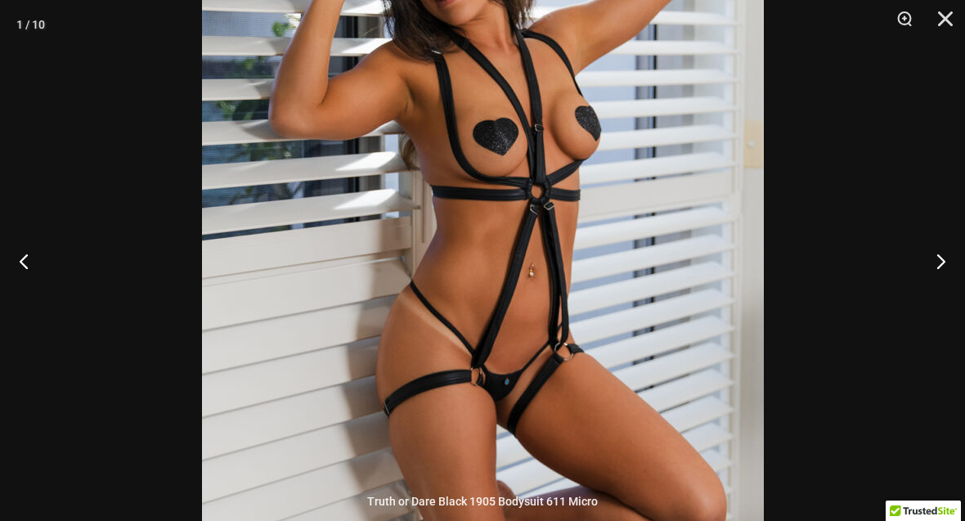
click at [932, 268] on button "Next" at bounding box center [934, 261] width 61 height 82
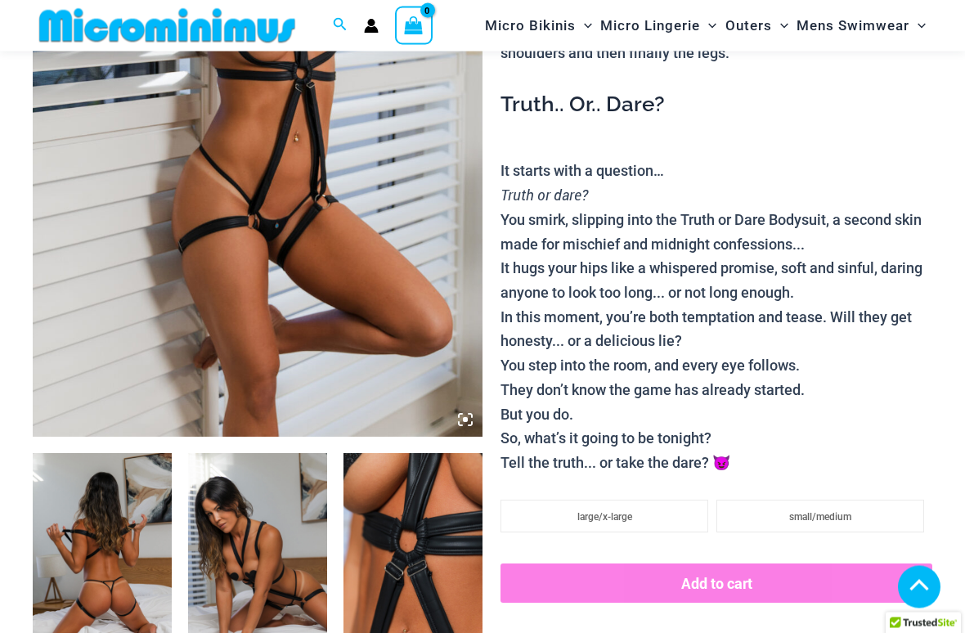
scroll to position [337, 0]
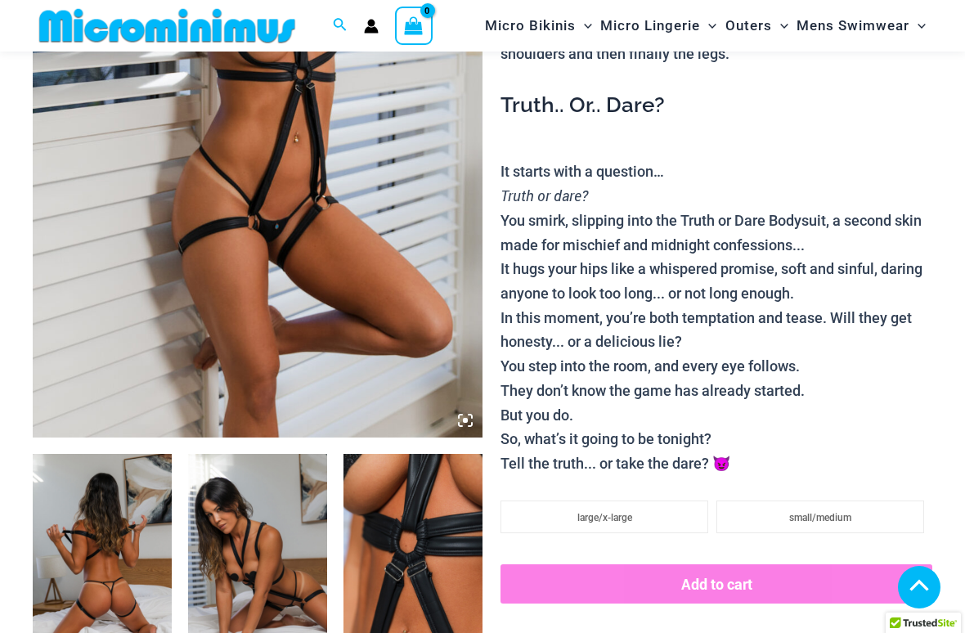
click at [392, 343] on img at bounding box center [258, 100] width 450 height 675
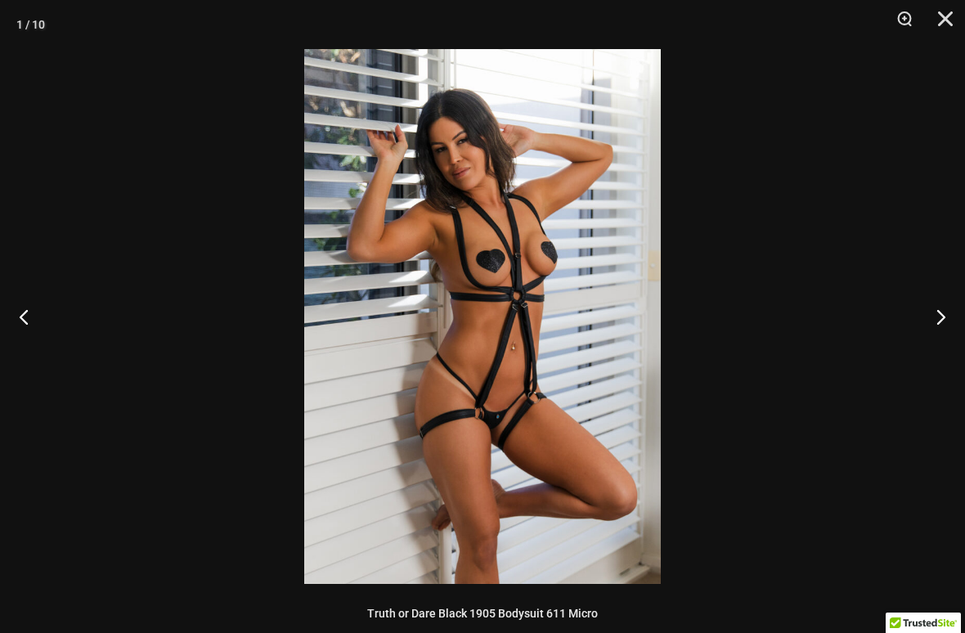
click at [935, 324] on button "Next" at bounding box center [934, 317] width 61 height 82
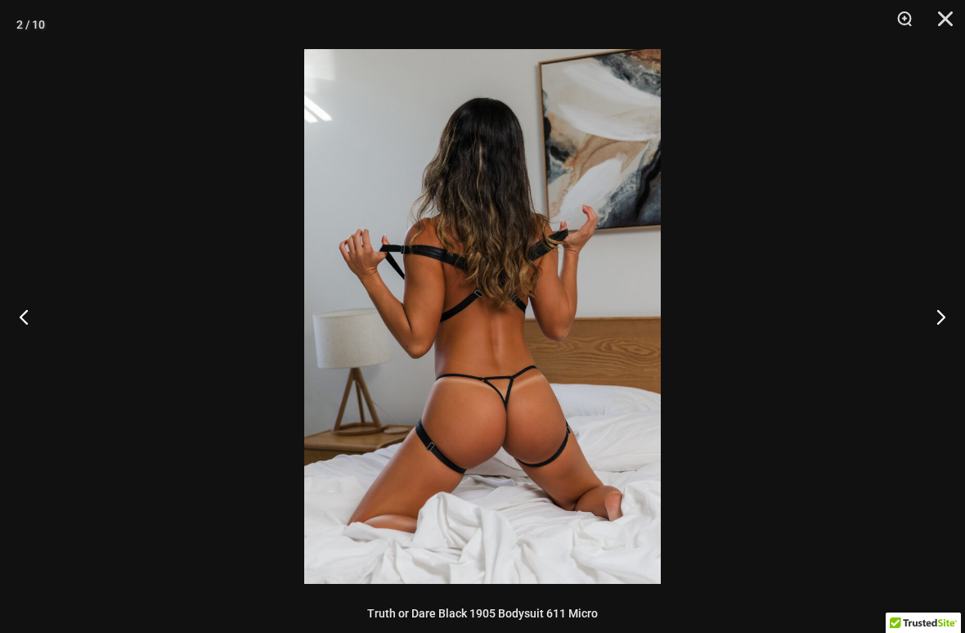
click at [899, 31] on button "Zoom" at bounding box center [898, 24] width 41 height 49
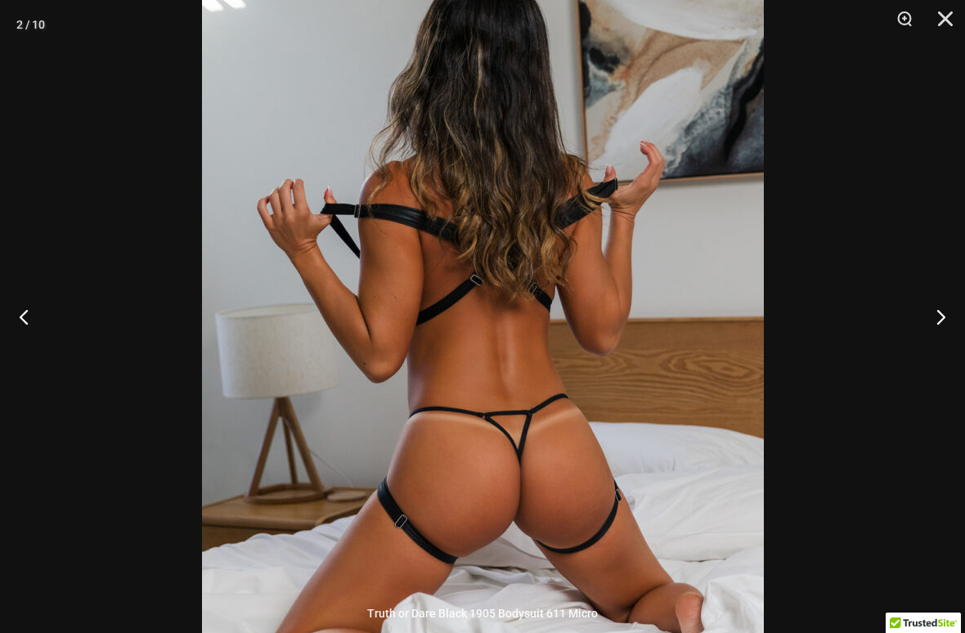
click at [920, 306] on button "Next" at bounding box center [934, 317] width 61 height 82
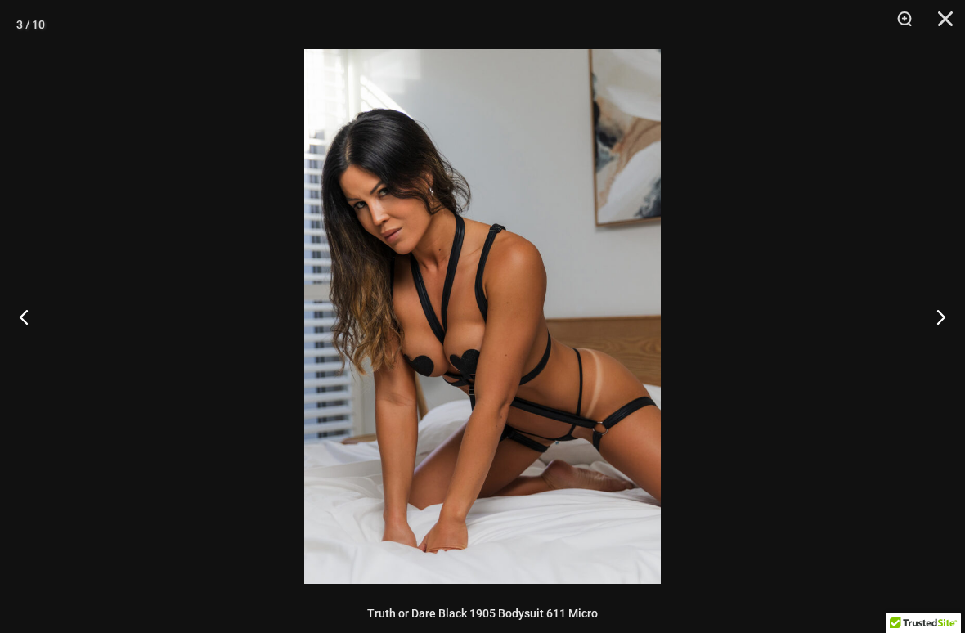
click at [902, 28] on button "Zoom" at bounding box center [898, 24] width 41 height 49
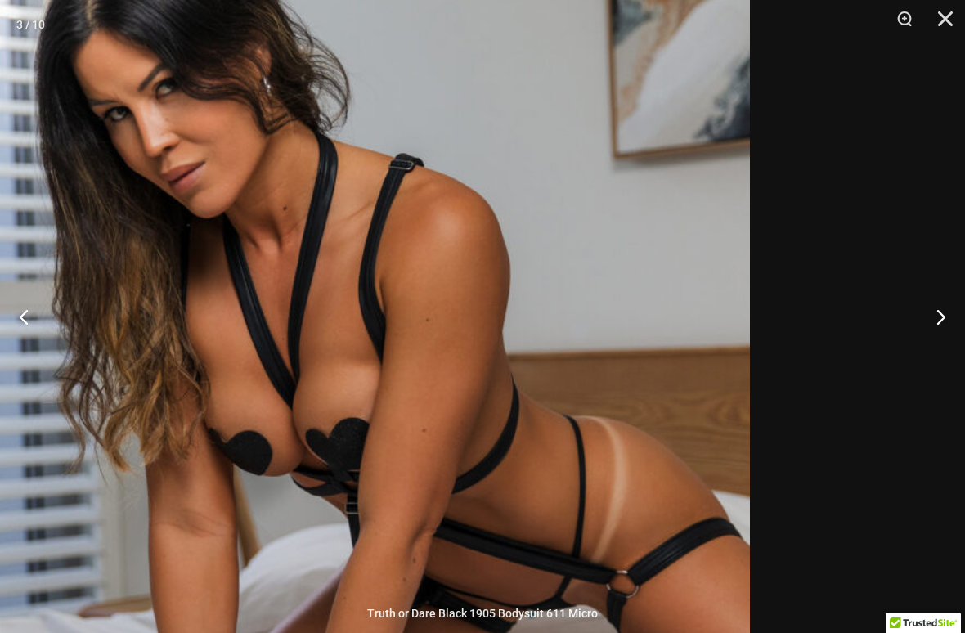
click at [821, 219] on div at bounding box center [482, 316] width 965 height 633
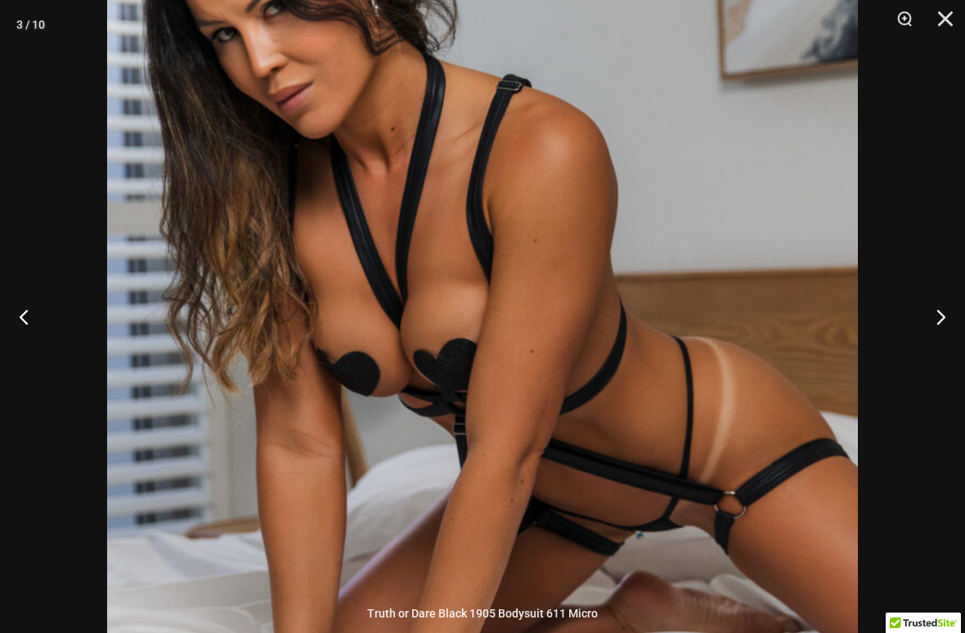
click at [930, 320] on button "Next" at bounding box center [934, 317] width 61 height 82
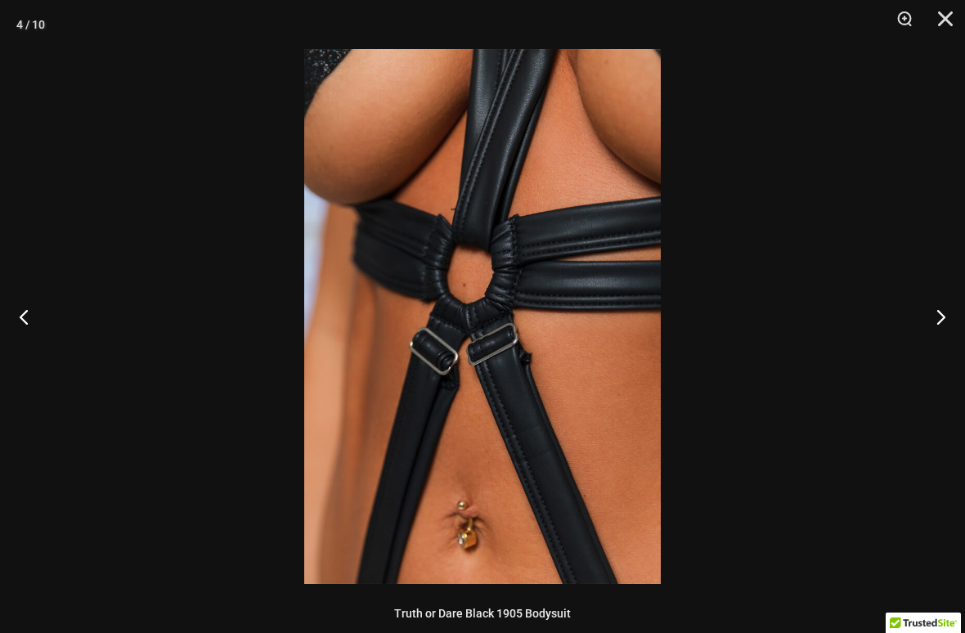
click at [933, 321] on button "Next" at bounding box center [934, 317] width 61 height 82
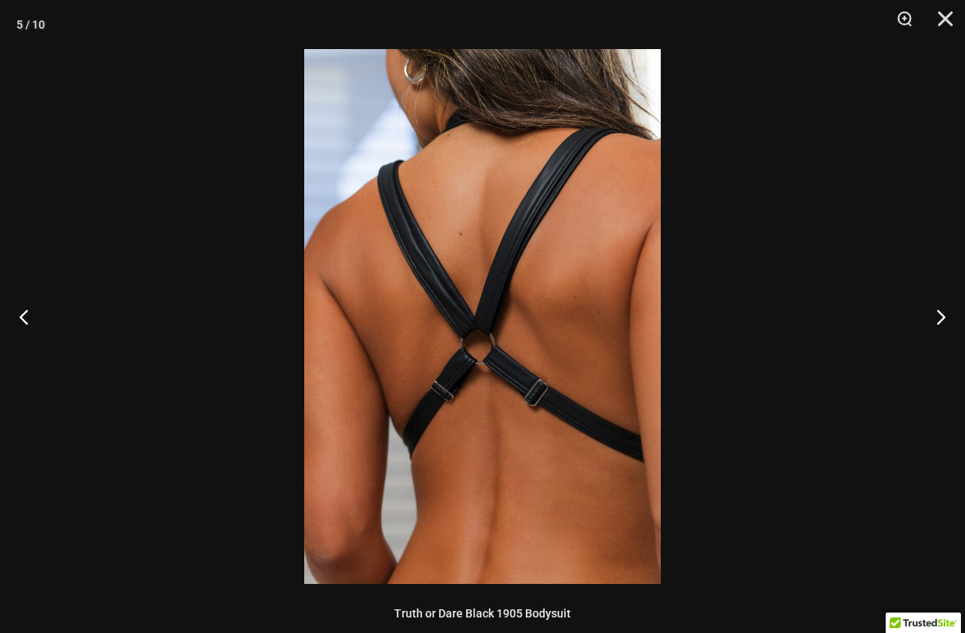
click at [934, 319] on button "Next" at bounding box center [934, 317] width 61 height 82
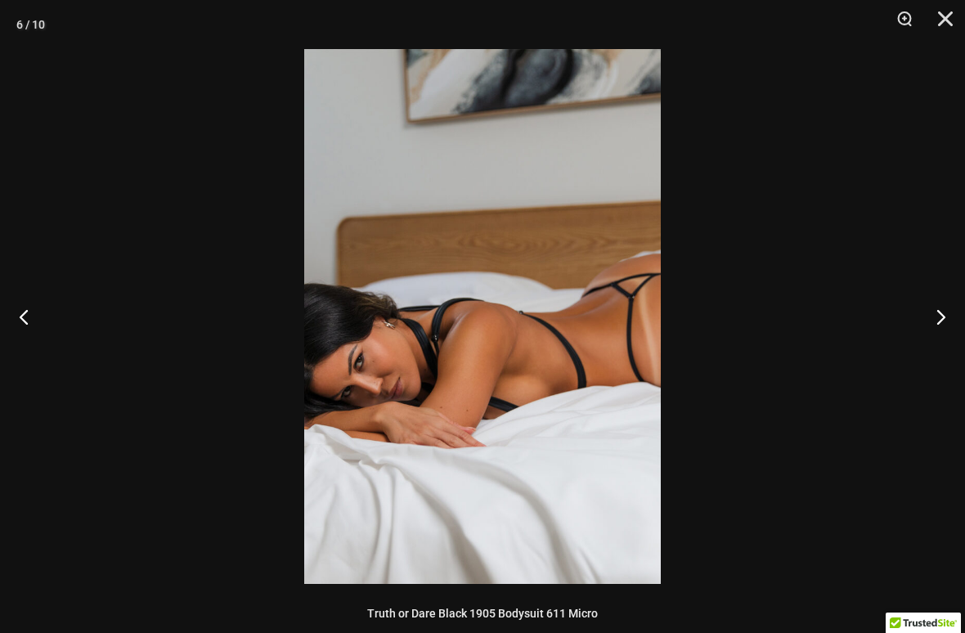
click at [932, 319] on button "Next" at bounding box center [934, 317] width 61 height 82
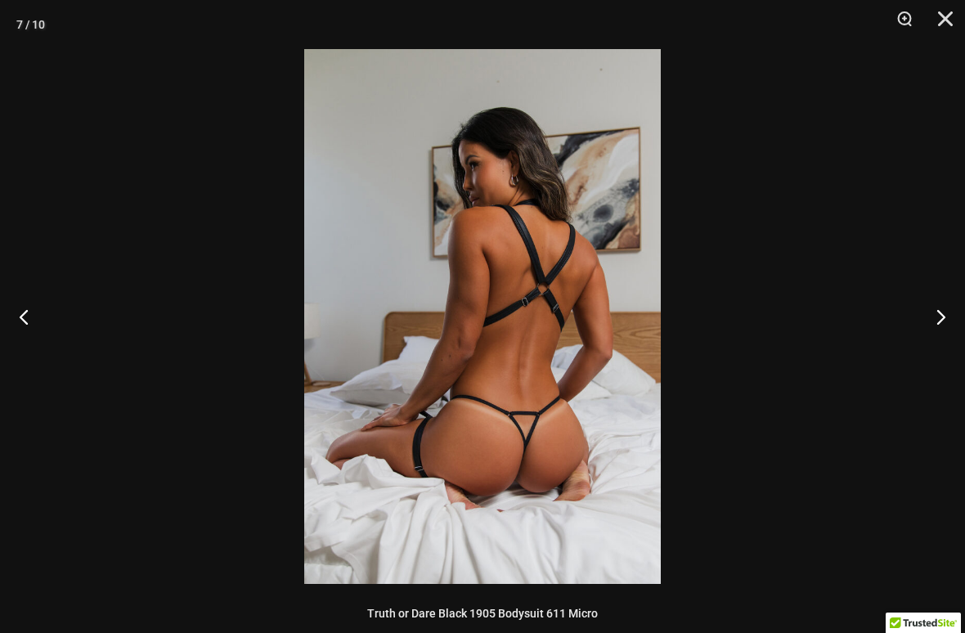
click at [582, 381] on img at bounding box center [482, 316] width 356 height 535
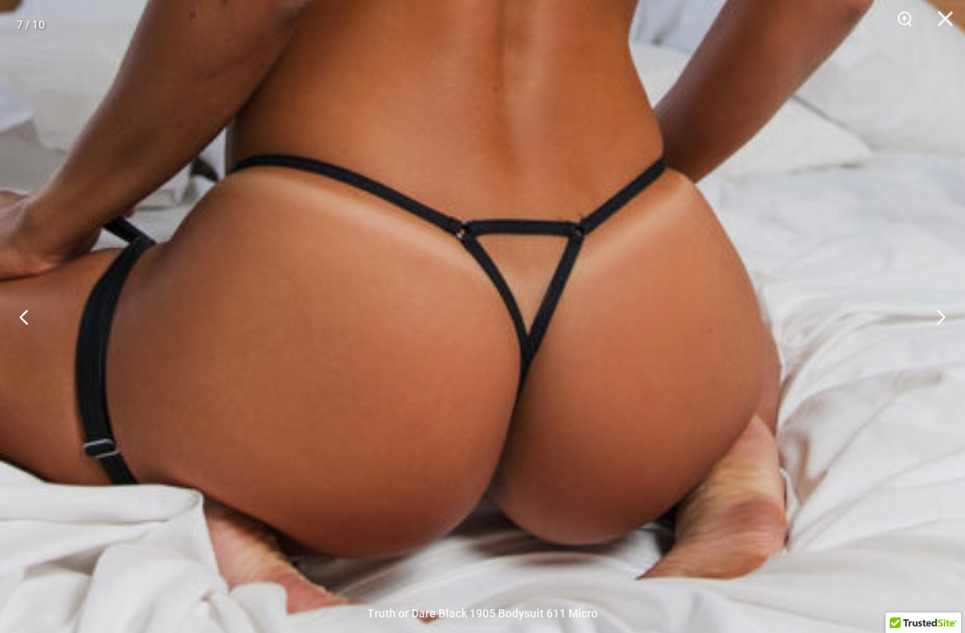
click at [925, 320] on button "Next" at bounding box center [934, 317] width 61 height 82
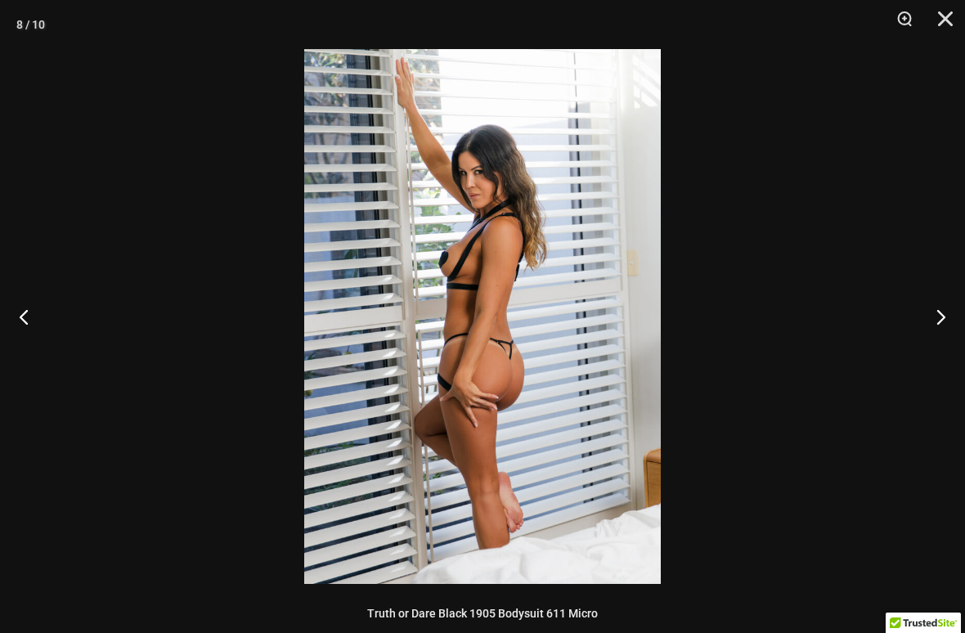
click at [932, 318] on button "Next" at bounding box center [934, 317] width 61 height 82
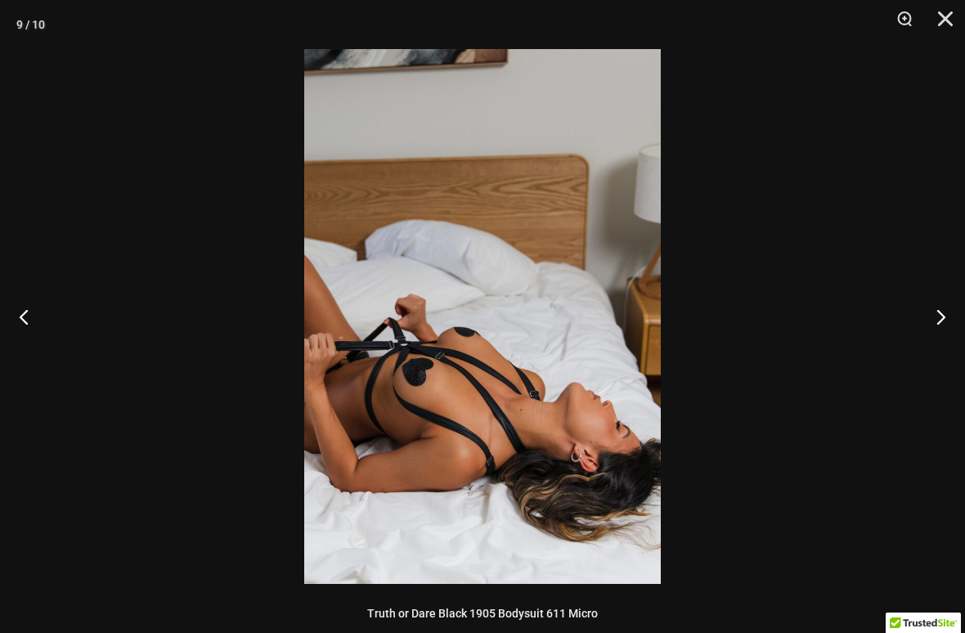
click at [932, 315] on button "Next" at bounding box center [934, 317] width 61 height 82
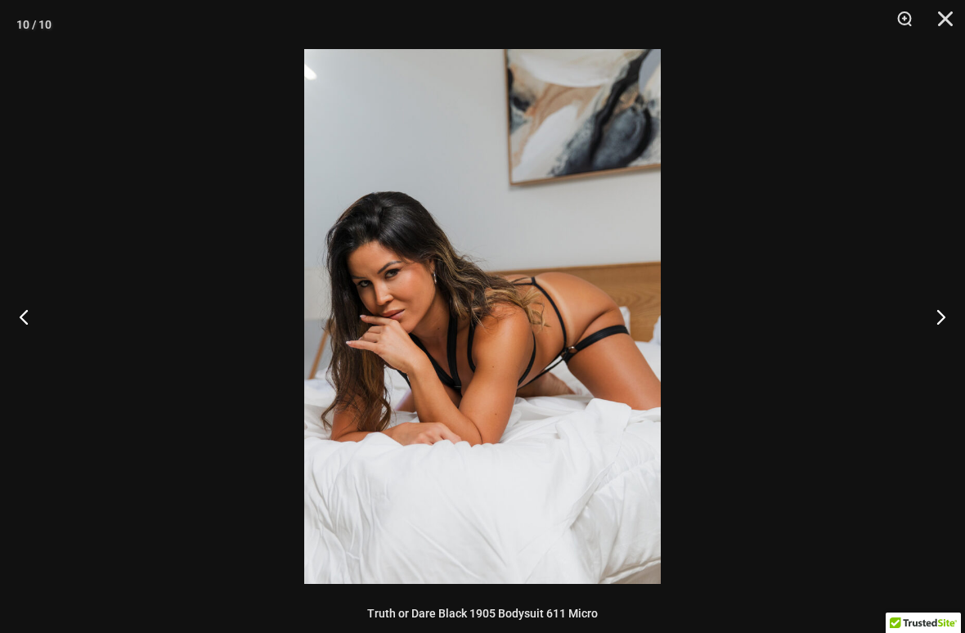
click at [933, 313] on button "Next" at bounding box center [934, 317] width 61 height 82
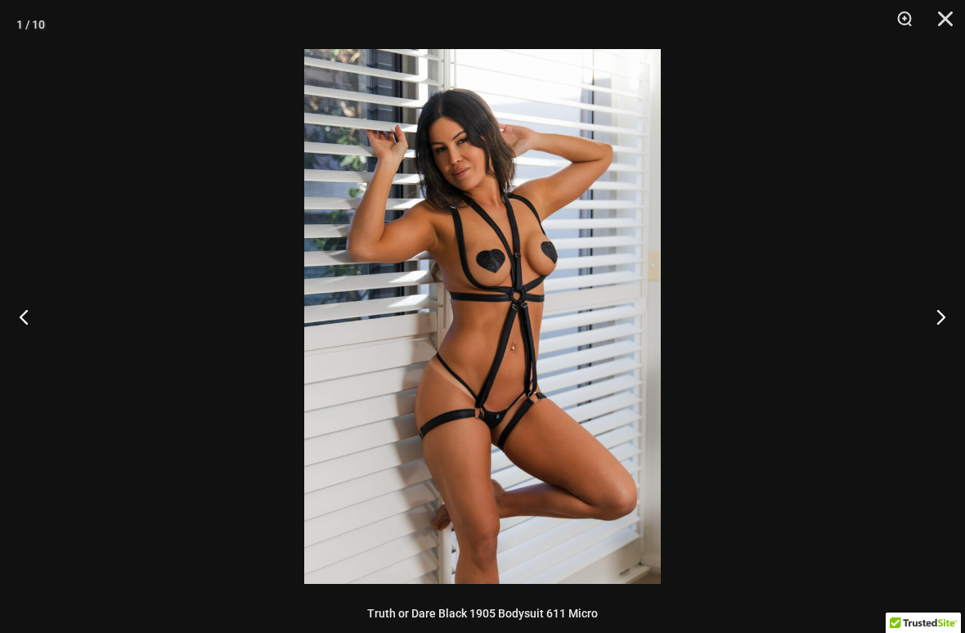
click at [932, 313] on button "Next" at bounding box center [934, 317] width 61 height 82
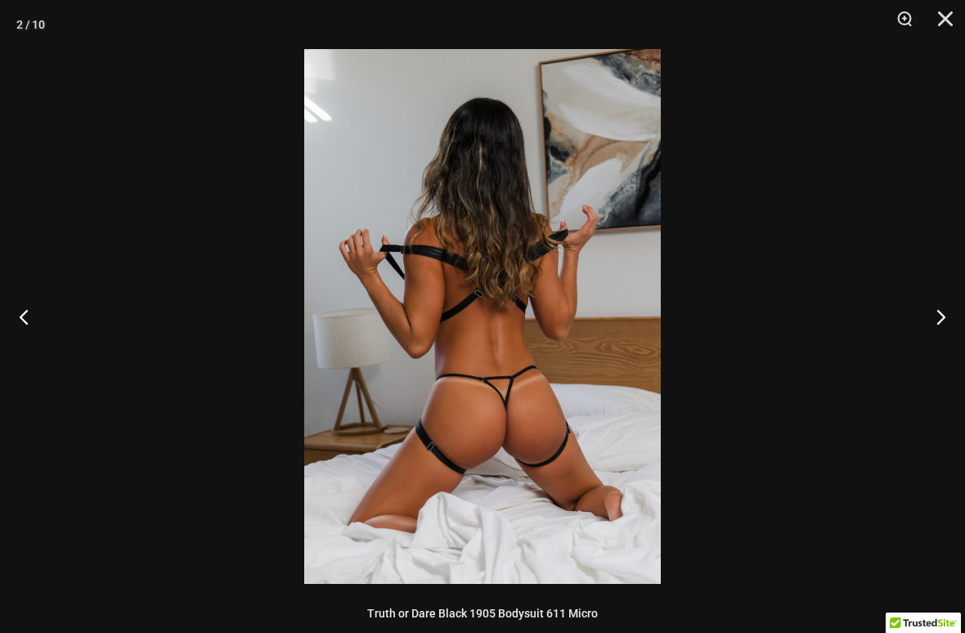
click at [932, 312] on button "Next" at bounding box center [934, 317] width 61 height 82
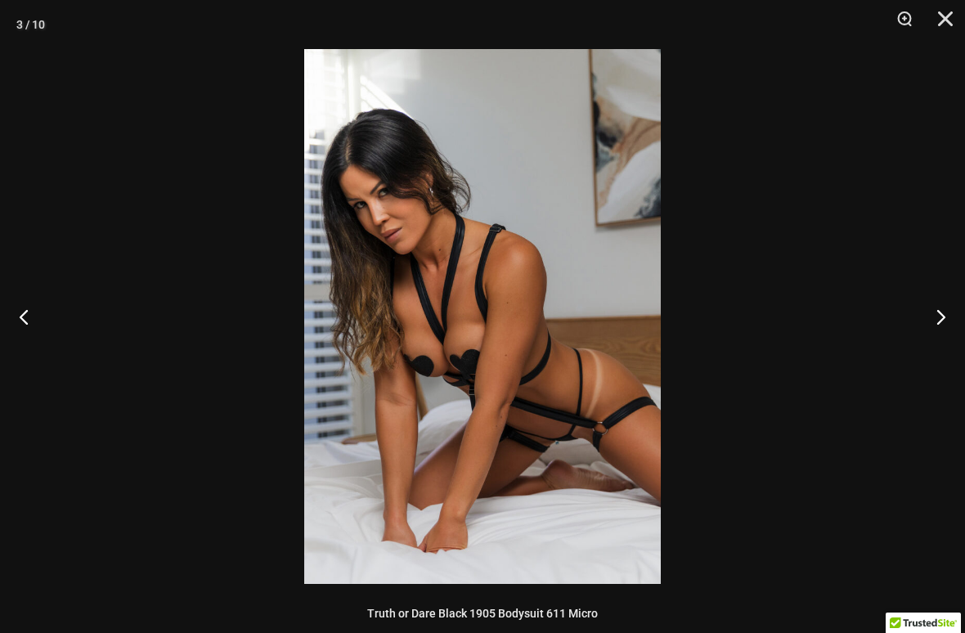
click at [946, 16] on button "Close" at bounding box center [939, 24] width 41 height 49
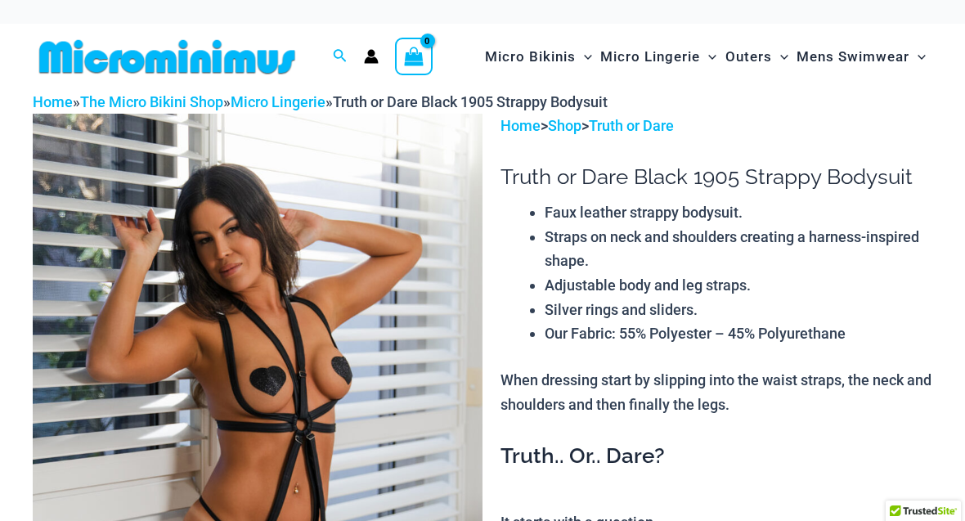
scroll to position [0, 0]
